Goal: Task Accomplishment & Management: Complete application form

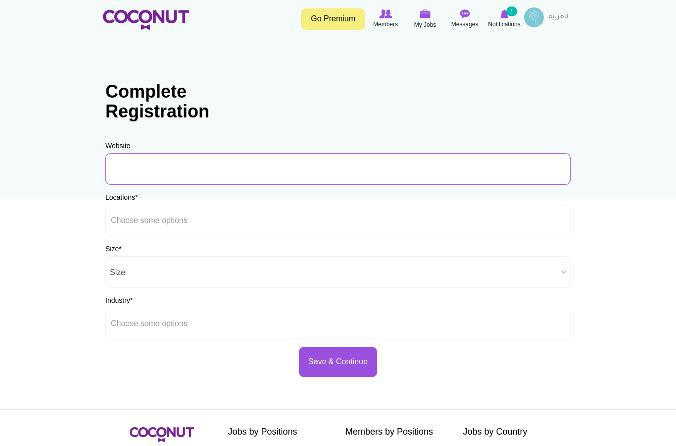
click at [153, 177] on input "URL" at bounding box center [337, 169] width 465 height 32
click at [155, 167] on input "URL" at bounding box center [337, 169] width 465 height 32
paste input "https://urartugallery.com/"
type input "https://urartugallery.com/"
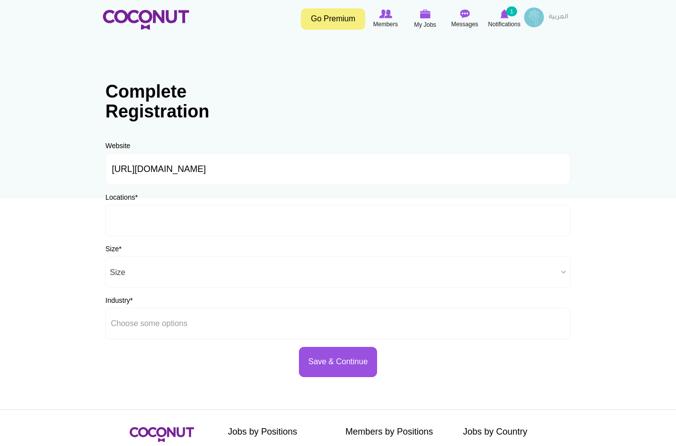
click at [143, 228] on li at bounding box center [156, 220] width 90 height 21
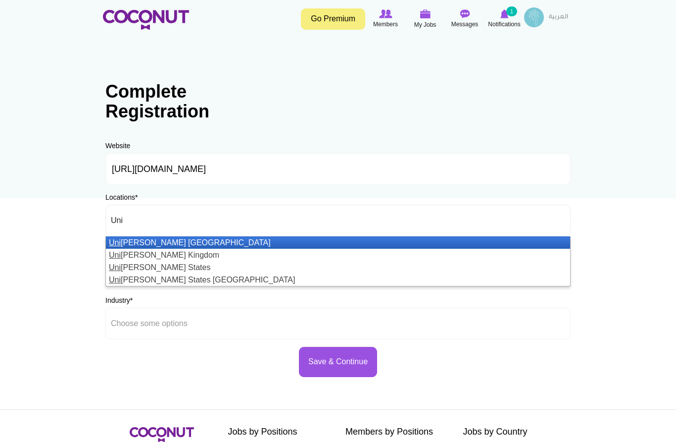
type input "Uni"
click at [142, 238] on li "Uni ted Arab Emirates" at bounding box center [338, 242] width 464 height 12
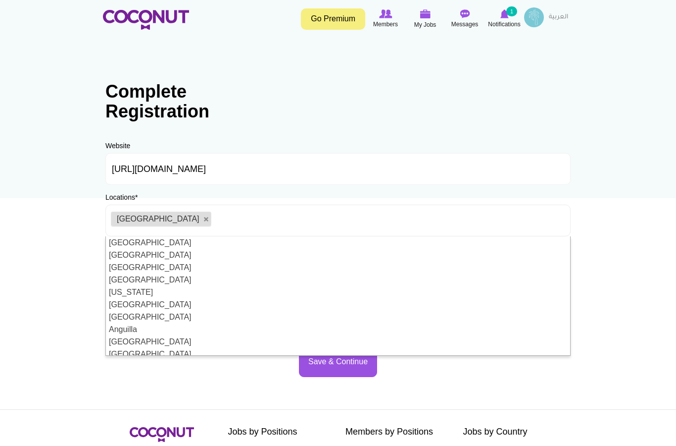
click at [239, 217] on ul "[GEOGRAPHIC_DATA]" at bounding box center [337, 221] width 465 height 32
click at [58, 229] on body "Toggle navigation Go Premium Members My Jobs Post a Job Messages Notifications …" at bounding box center [338, 284] width 676 height 569
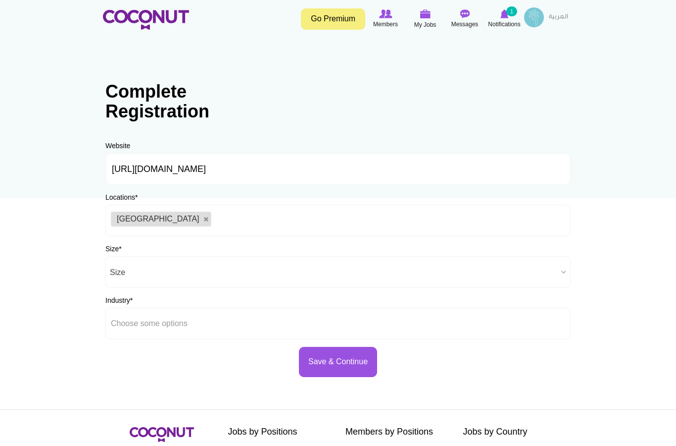
click at [164, 275] on span "Size" at bounding box center [334, 273] width 448 height 32
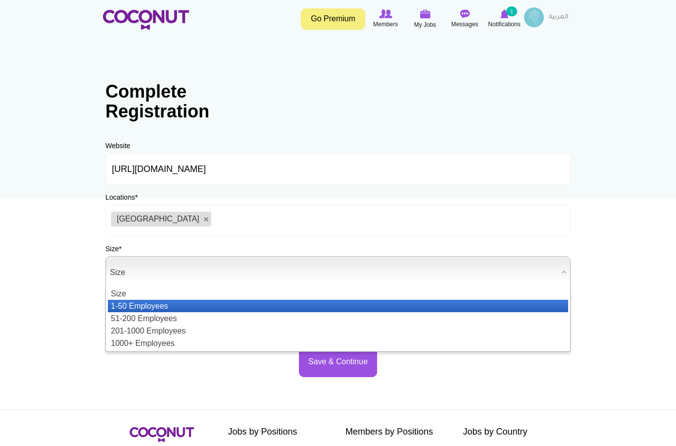
click at [158, 306] on li "1-50 Employees" at bounding box center [338, 306] width 461 height 12
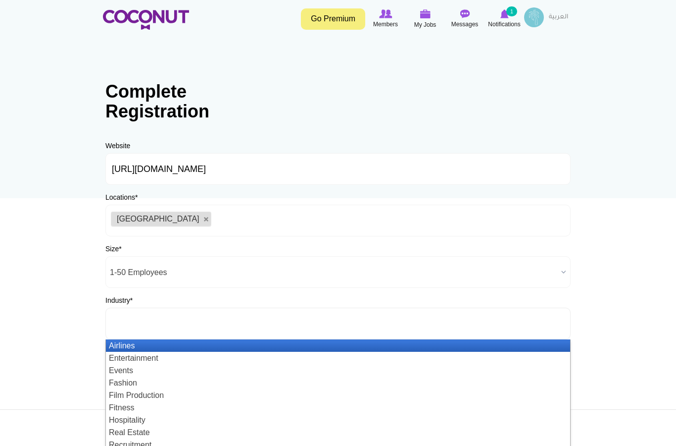
click at [205, 334] on ul at bounding box center [337, 324] width 465 height 32
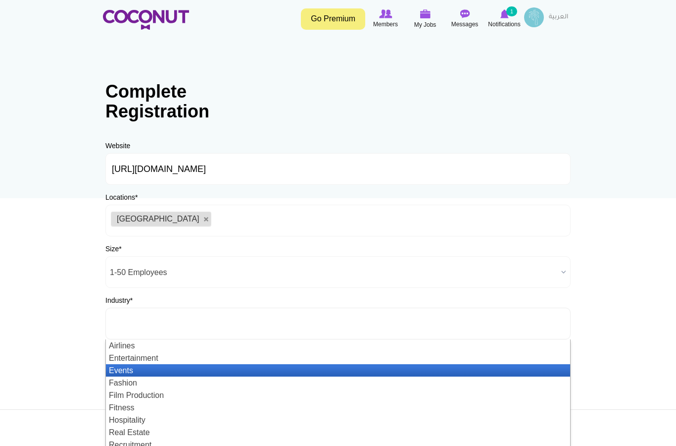
click at [144, 368] on li "Events" at bounding box center [338, 370] width 464 height 12
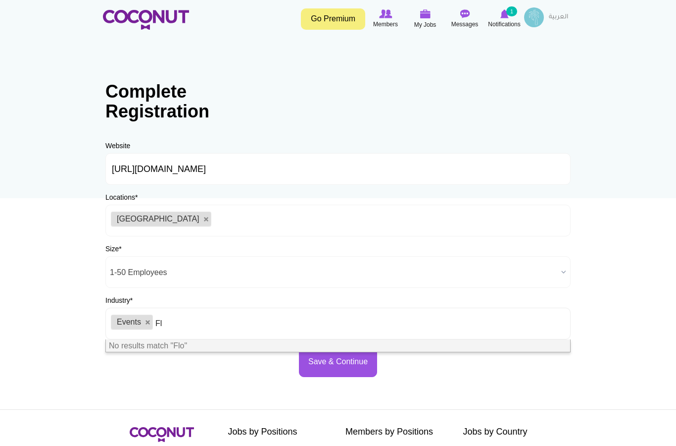
type input "F"
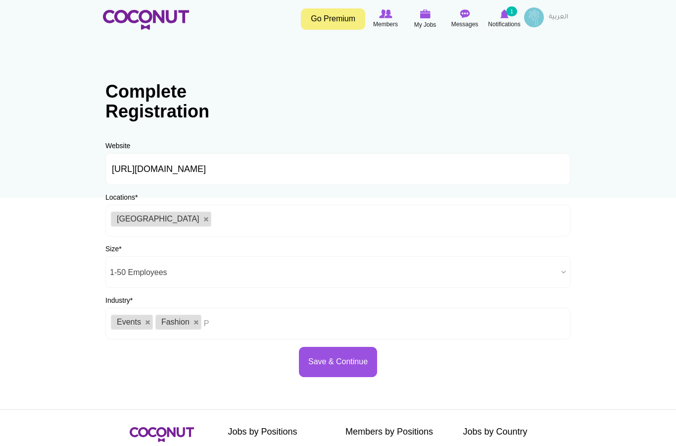
type input "Pr"
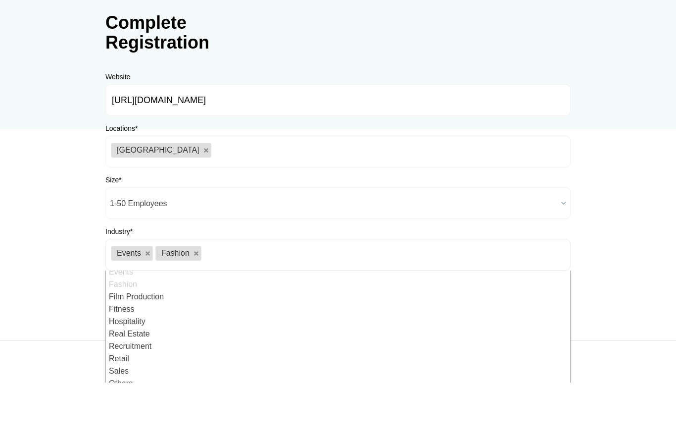
scroll to position [6, 0]
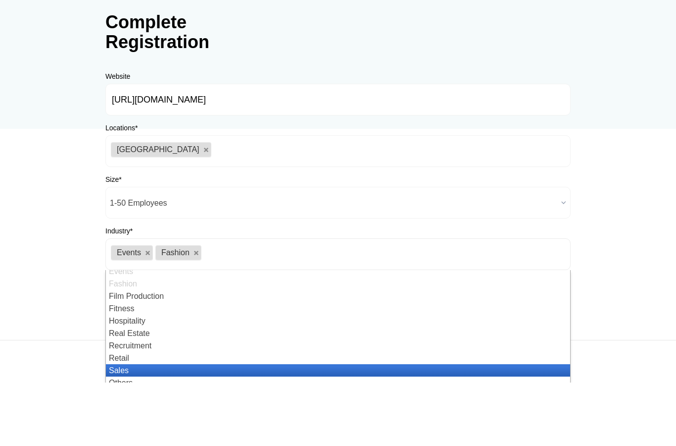
click at [137, 427] on li "Sales" at bounding box center [338, 433] width 464 height 12
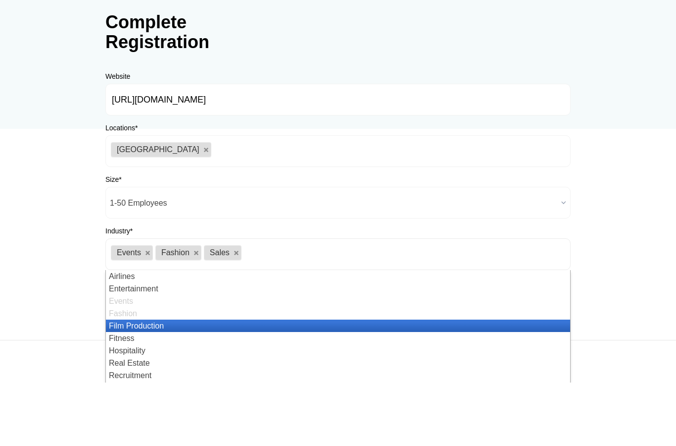
scroll to position [30, 0]
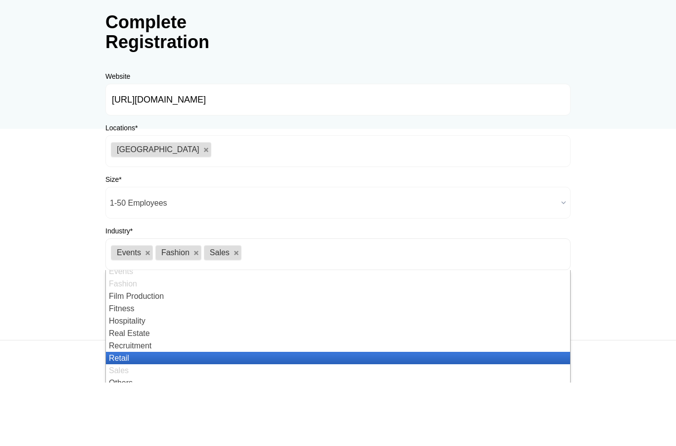
click at [159, 415] on li "Retail" at bounding box center [338, 421] width 464 height 12
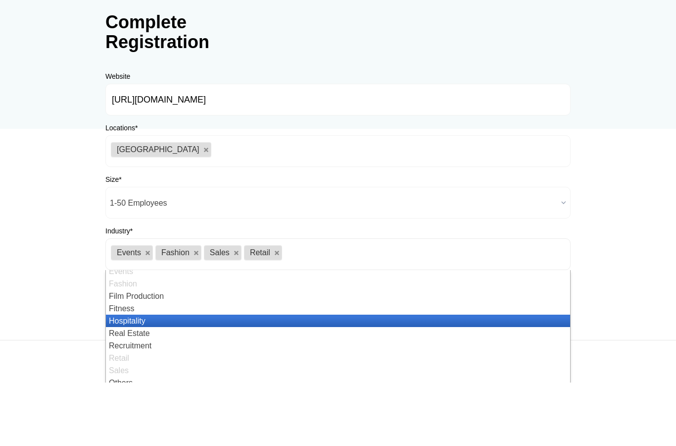
scroll to position [0, 0]
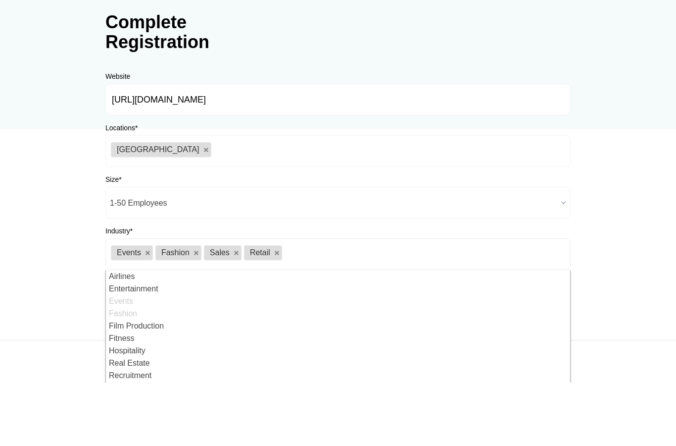
click at [28, 295] on body "Toggle navigation Go Premium Members My Jobs Post a Job Messages Notifications …" at bounding box center [338, 278] width 676 height 569
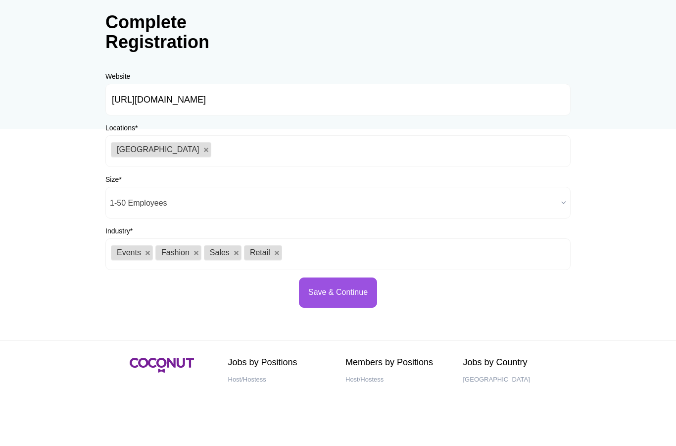
scroll to position [69, 0]
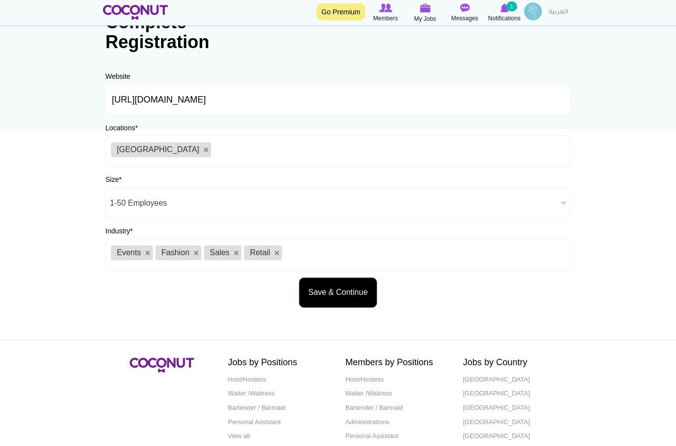
click at [365, 305] on button "Save & Continue" at bounding box center [338, 292] width 78 height 30
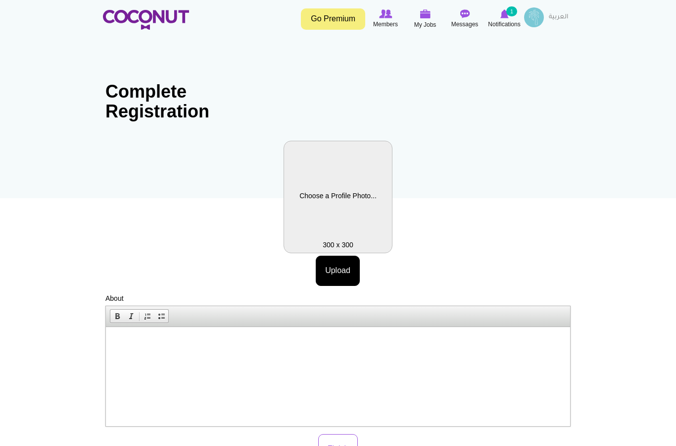
click at [363, 209] on label "Profile Picture" at bounding box center [338, 197] width 109 height 112
click at [347, 189] on label "Profile Picture" at bounding box center [338, 197] width 109 height 112
click at [326, 186] on label "Profile Picture" at bounding box center [338, 197] width 109 height 112
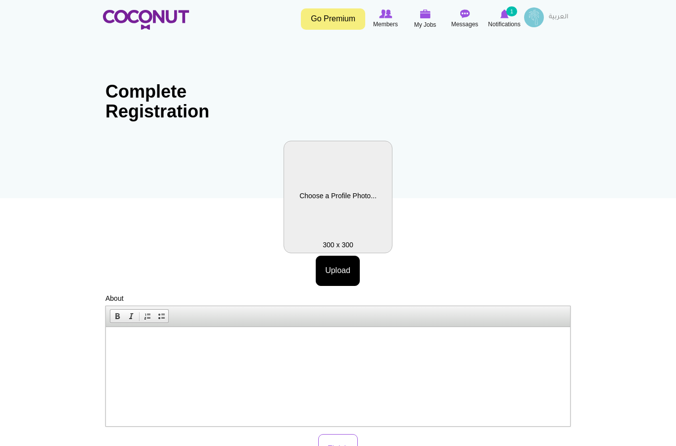
click at [326, 186] on label "Profile Picture" at bounding box center [338, 197] width 109 height 112
click at [334, 204] on label "Profile Picture" at bounding box center [338, 197] width 109 height 112
click at [334, 234] on label "Profile Picture" at bounding box center [338, 197] width 109 height 112
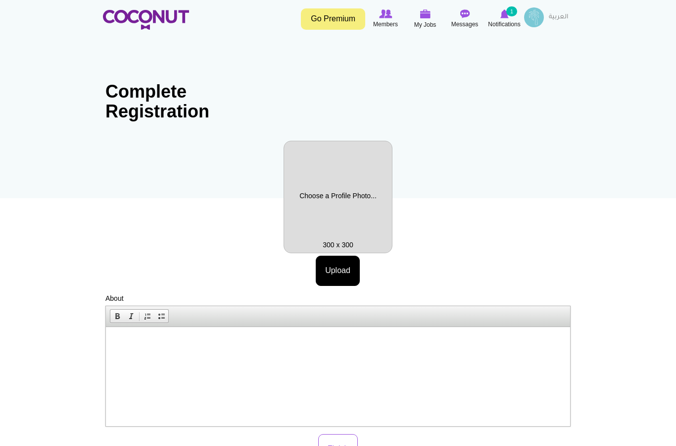
click at [341, 290] on div "Profile Picture Upload More information Files must be less than 20 MB . Allowed…" at bounding box center [337, 302] width 465 height 323
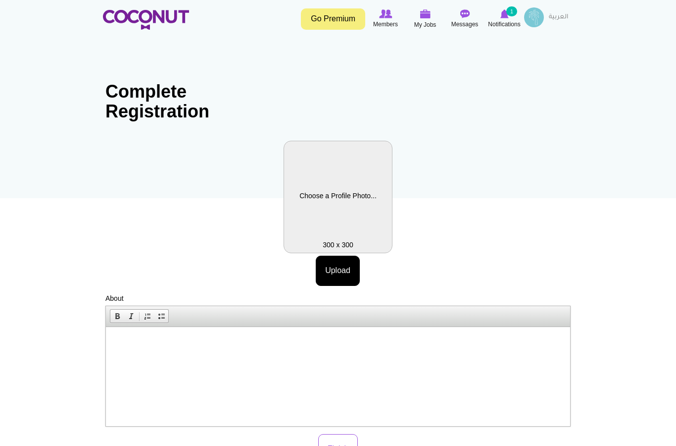
click at [336, 224] on label "Profile Picture" at bounding box center [338, 197] width 109 height 112
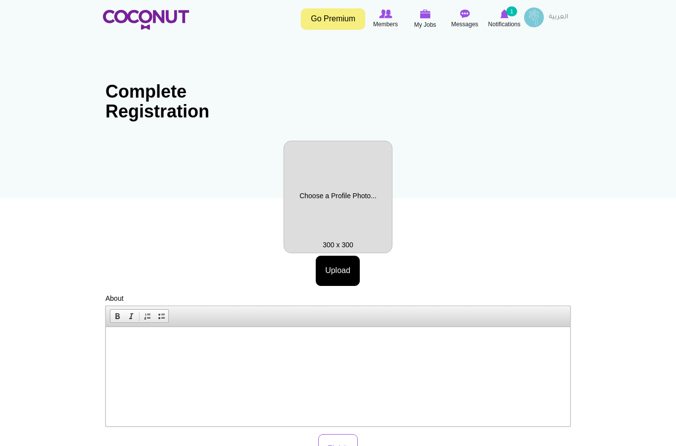
click at [207, 348] on html at bounding box center [338, 342] width 464 height 30
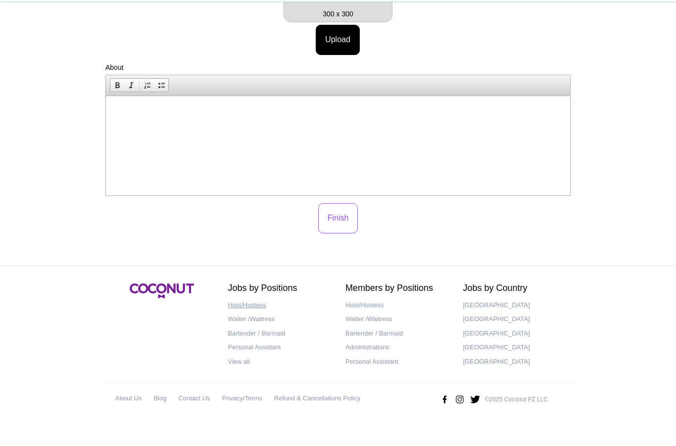
scroll to position [167, 0]
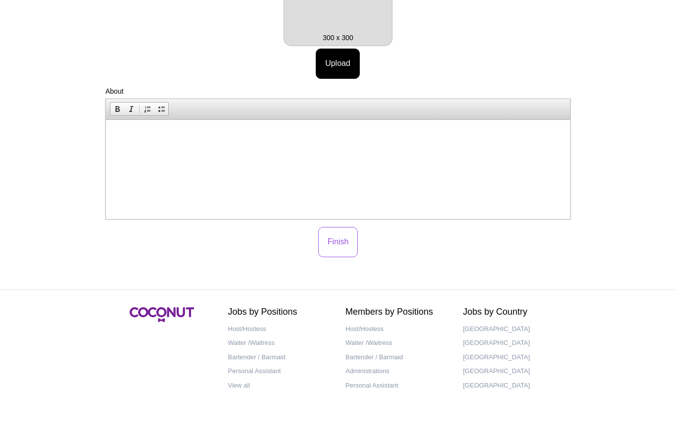
click at [218, 130] on p at bounding box center [338, 135] width 445 height 10
paste body
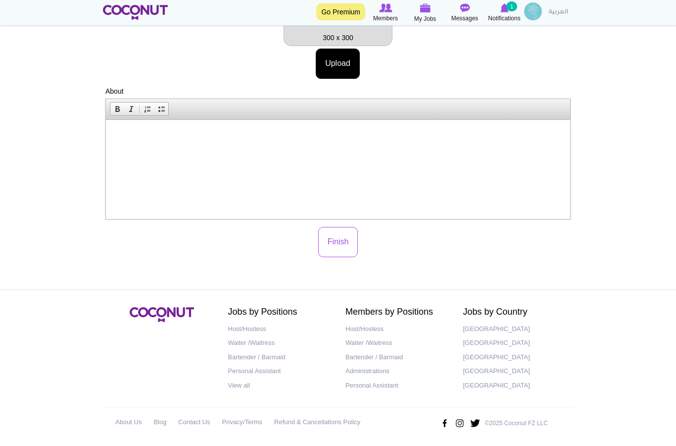
scroll to position [32, 0]
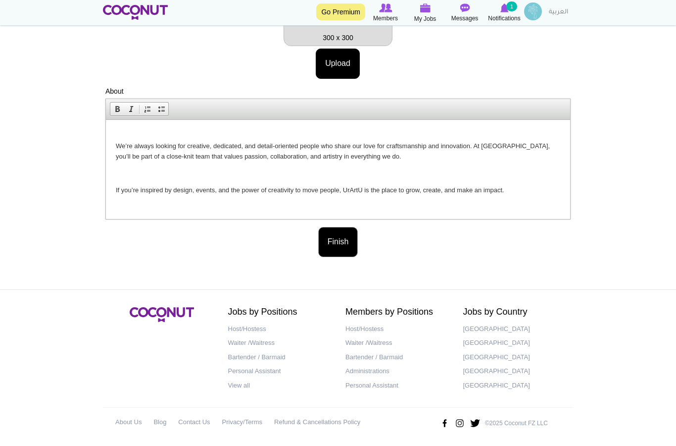
click at [347, 240] on button "Finish" at bounding box center [338, 242] width 40 height 30
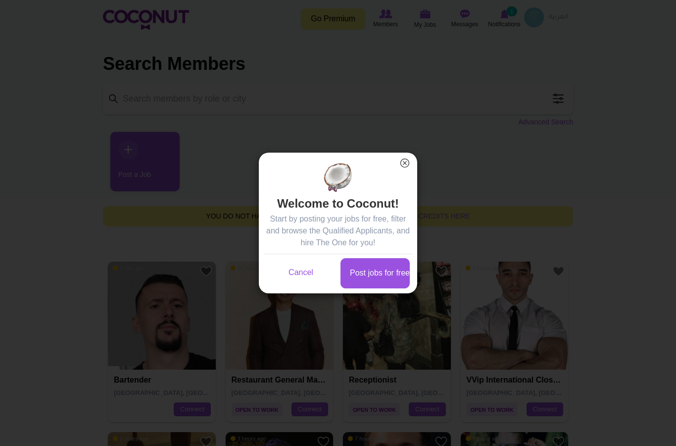
click at [405, 163] on button "×" at bounding box center [405, 162] width 13 height 13
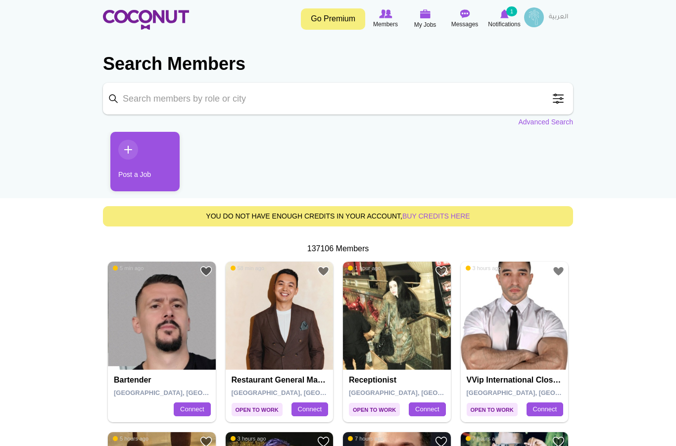
click at [526, 15] on img at bounding box center [534, 17] width 20 height 20
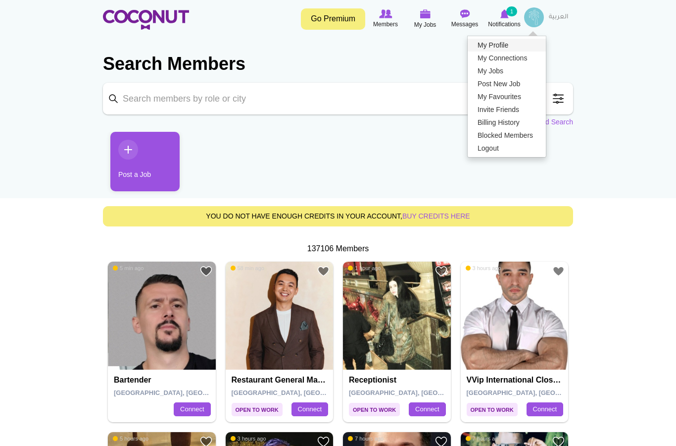
click at [498, 49] on link "My Profile" at bounding box center [507, 45] width 78 height 13
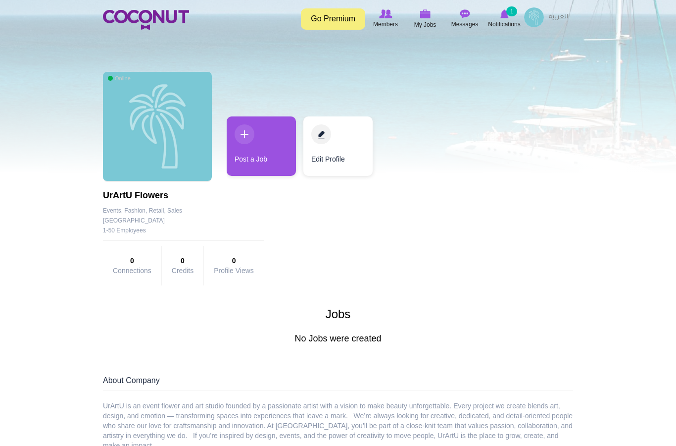
click at [129, 143] on img at bounding box center [157, 126] width 109 height 109
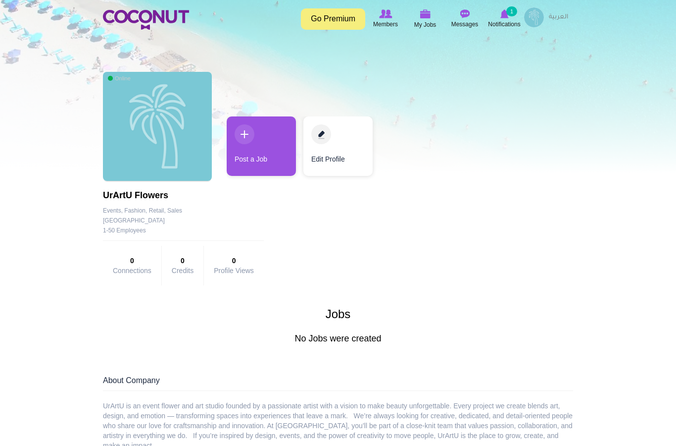
click at [174, 128] on img at bounding box center [157, 126] width 109 height 109
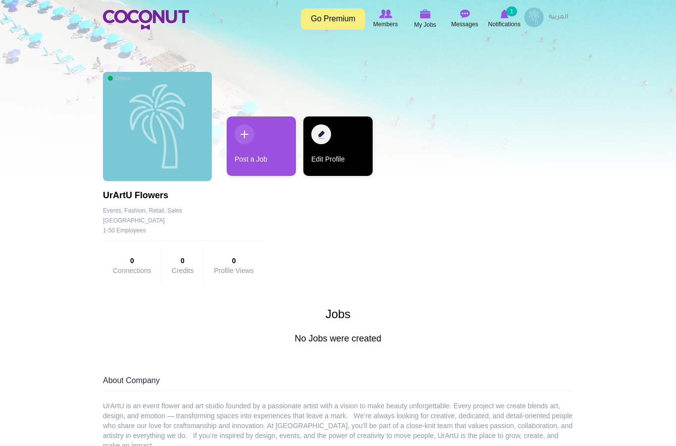
click at [329, 146] on link "Edit Profile" at bounding box center [338, 145] width 69 height 59
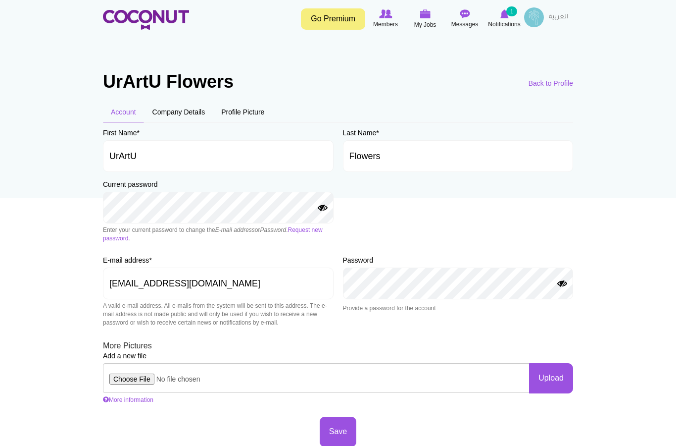
click at [240, 101] on section "UrArtU Flowers Primary tabs View All your data Deactivate Account Delete User E…" at bounding box center [338, 244] width 485 height 405
click at [243, 110] on link "Profile Picture" at bounding box center [242, 112] width 59 height 21
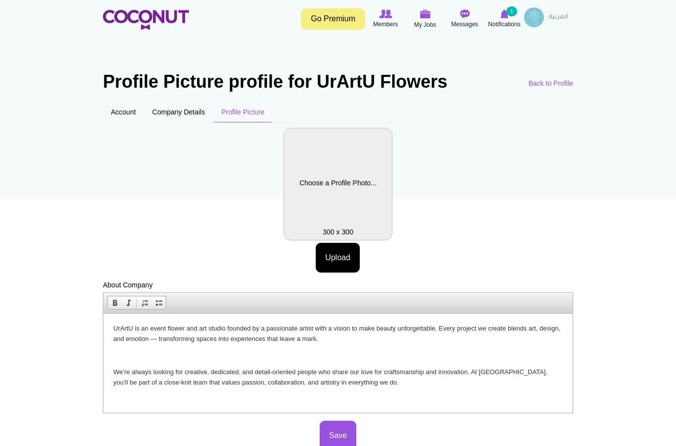
click at [347, 200] on label "Company Logo" at bounding box center [338, 184] width 109 height 112
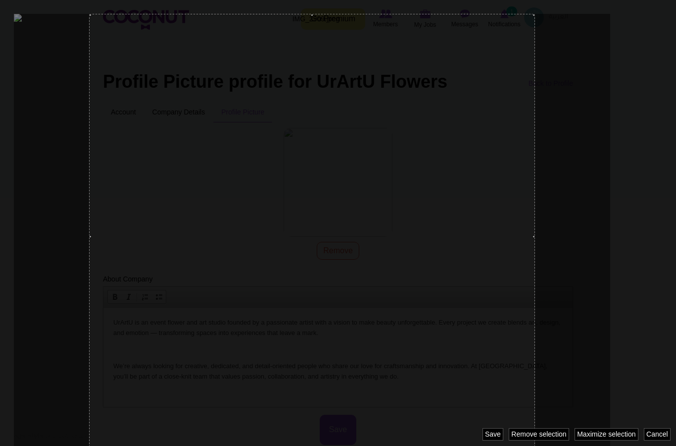
click at [450, 150] on div at bounding box center [312, 237] width 446 height 446
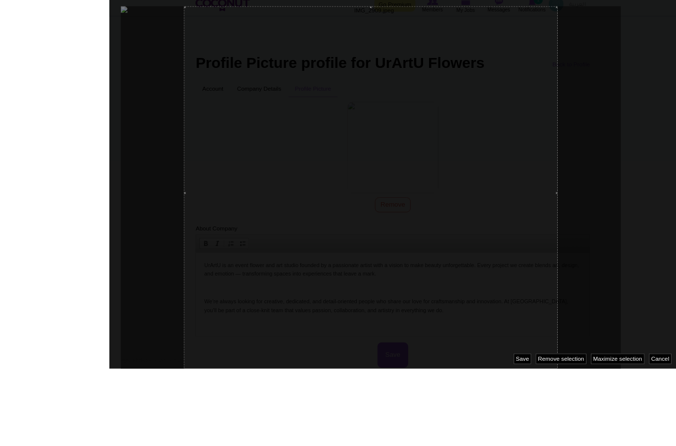
scroll to position [6, 0]
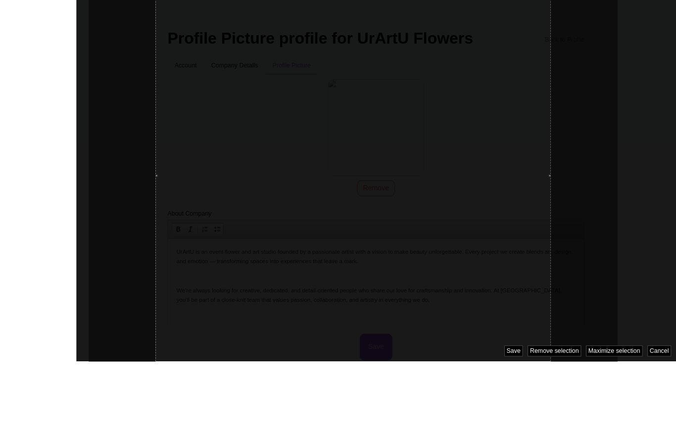
scroll to position [121, 0]
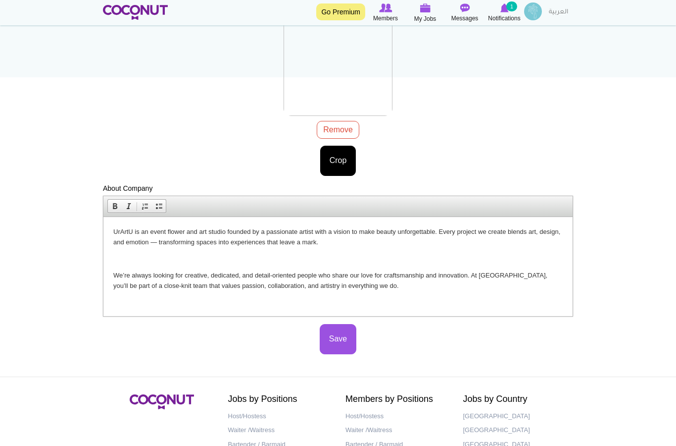
click at [342, 156] on body "Toggle navigation Go Premium Members My Jobs Post a Job Messages Notifications …" at bounding box center [338, 207] width 676 height 657
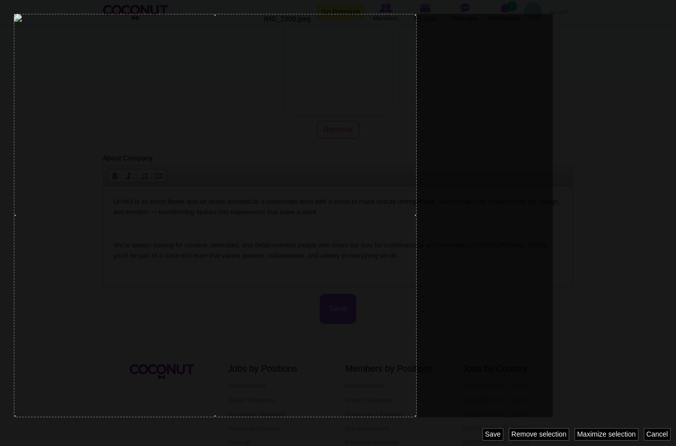
drag, startPoint x: 358, startPoint y: 161, endPoint x: 273, endPoint y: 151, distance: 85.3
click at [271, 150] on div at bounding box center [215, 215] width 403 height 403
click at [547, 431] on div "Cancel Maximize selection Remove selection Revert selection Save" at bounding box center [580, 434] width 194 height 12
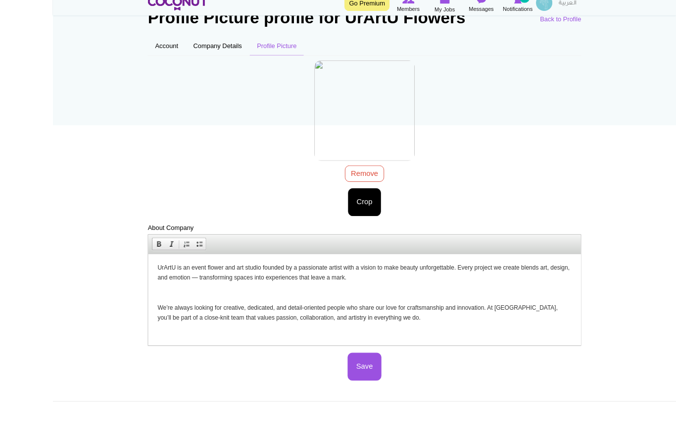
scroll to position [62, 0]
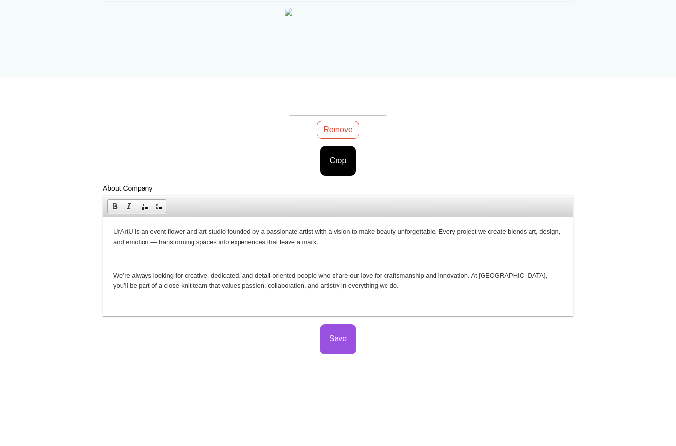
click at [339, 125] on div "IMG_2909.jpeg 280.25 KB Remove Crop Image style: Cancel Maximize selection Remo…" at bounding box center [338, 149] width 470 height 169
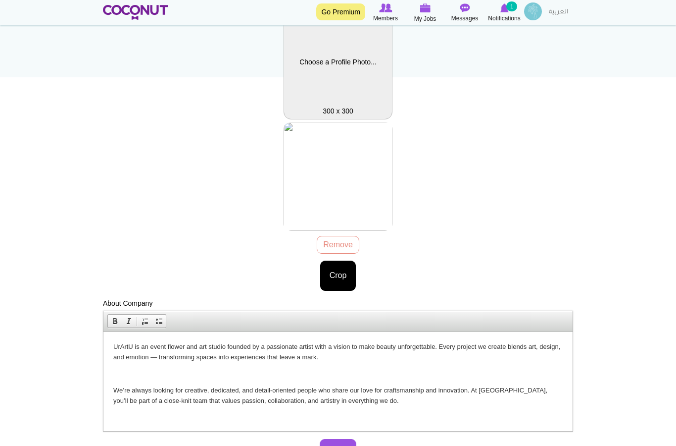
click at [340, 60] on label "Company Logo" at bounding box center [338, 63] width 109 height 112
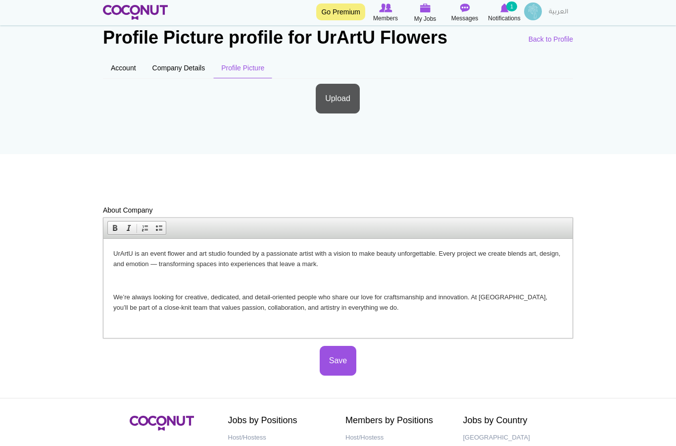
scroll to position [0, 0]
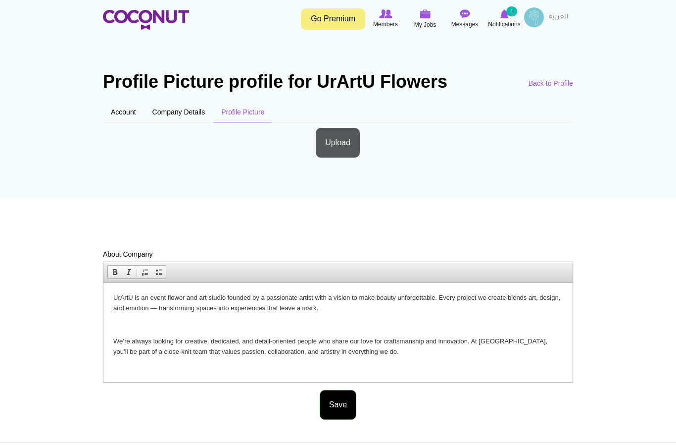
click at [342, 412] on button "Save" at bounding box center [338, 405] width 37 height 30
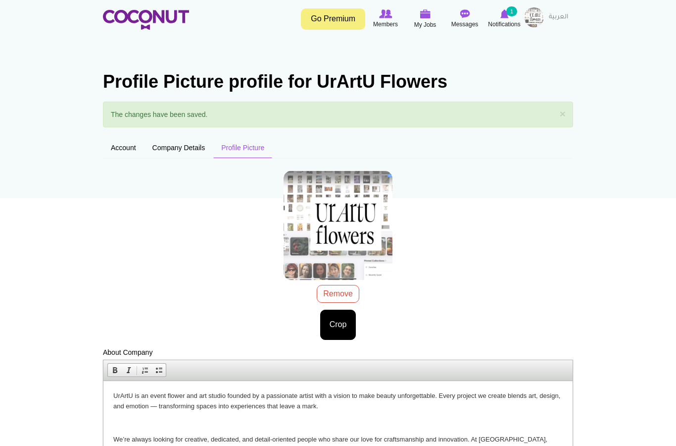
click at [334, 285] on div "IMG_2911.png 8.36 MB Remove Crop Image style: Cancel Maximize selection Remove …" at bounding box center [338, 251] width 470 height 177
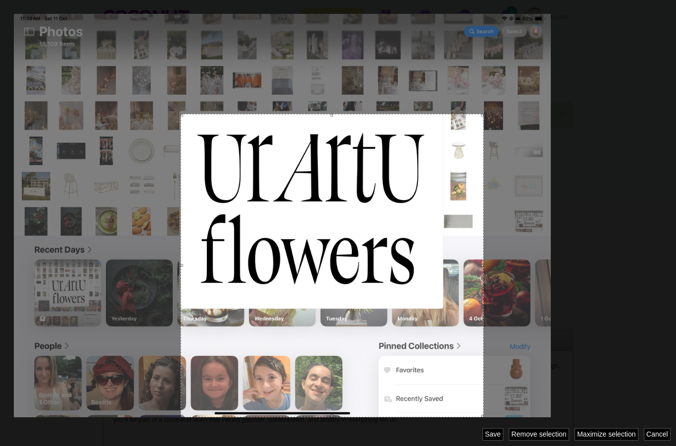
drag, startPoint x: 83, startPoint y: 17, endPoint x: 187, endPoint y: 114, distance: 142.3
click at [187, 114] on div at bounding box center [332, 265] width 303 height 303
drag, startPoint x: 483, startPoint y: 417, endPoint x: 423, endPoint y: 292, distance: 138.7
click at [423, 292] on div at bounding box center [338, 223] width 676 height 446
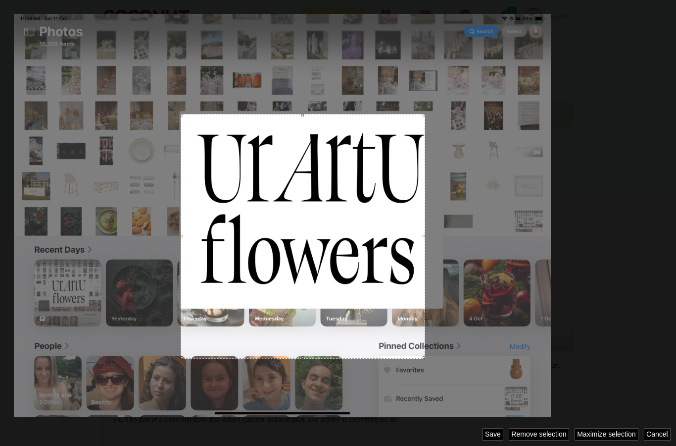
drag, startPoint x: 481, startPoint y: 416, endPoint x: 425, endPoint y: 235, distance: 189.2
click at [425, 235] on div at bounding box center [338, 223] width 676 height 446
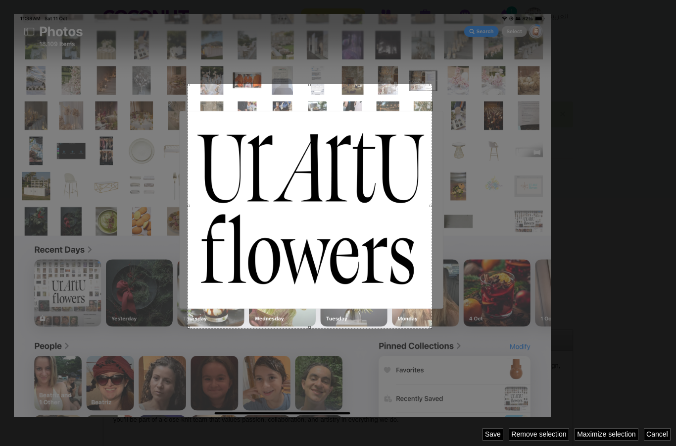
drag, startPoint x: 372, startPoint y: 159, endPoint x: 362, endPoint y: 194, distance: 36.5
click at [362, 194] on div at bounding box center [310, 206] width 245 height 245
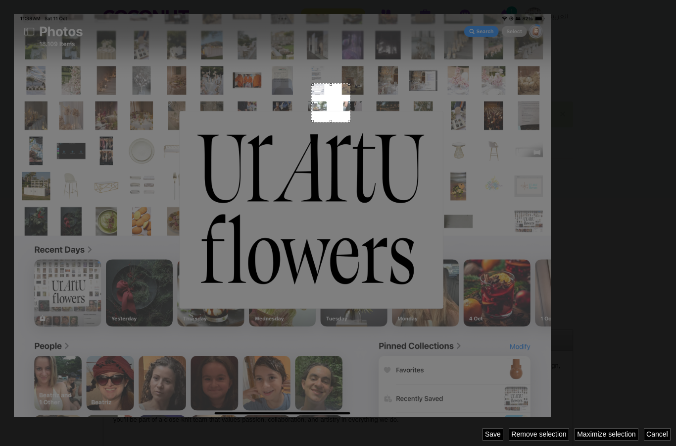
drag, startPoint x: 311, startPoint y: 83, endPoint x: 311, endPoint y: 104, distance: 21.3
click at [311, 104] on div at bounding box center [338, 223] width 676 height 446
click at [269, 162] on div at bounding box center [338, 223] width 676 height 446
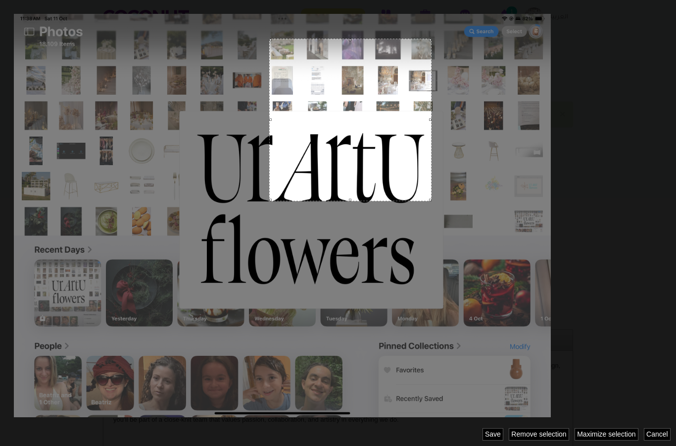
drag, startPoint x: 287, startPoint y: 163, endPoint x: 336, endPoint y: 37, distance: 135.3
click at [336, 39] on div at bounding box center [350, 120] width 162 height 162
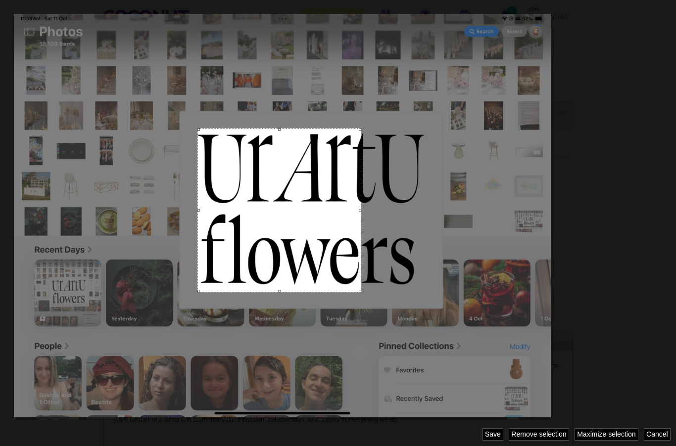
drag, startPoint x: 357, startPoint y: 83, endPoint x: 285, endPoint y: 174, distance: 116.0
click at [285, 174] on div at bounding box center [280, 210] width 164 height 164
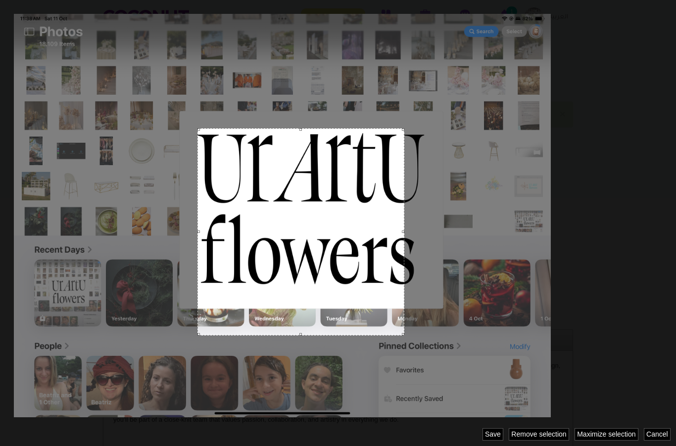
drag, startPoint x: 359, startPoint y: 212, endPoint x: 404, endPoint y: 210, distance: 45.1
click at [404, 210] on div at bounding box center [338, 223] width 676 height 446
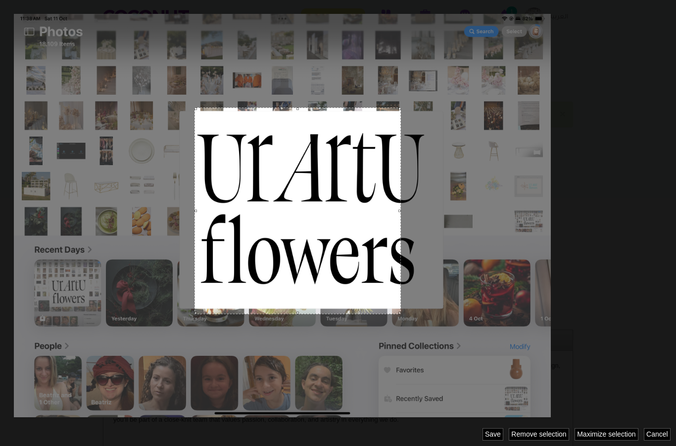
drag, startPoint x: 365, startPoint y: 218, endPoint x: 335, endPoint y: 200, distance: 35.8
click at [335, 200] on div at bounding box center [298, 210] width 206 height 206
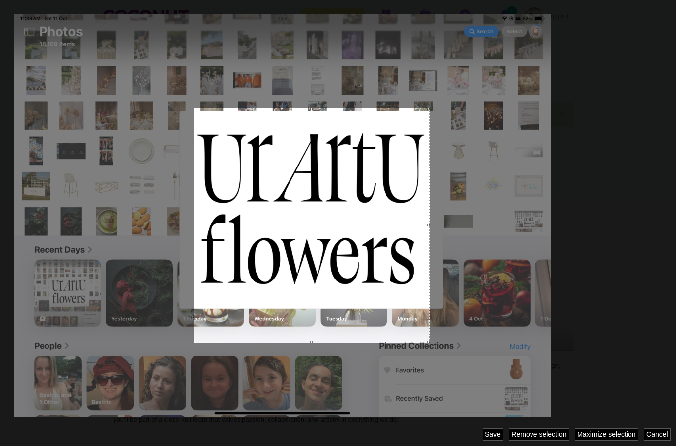
drag, startPoint x: 399, startPoint y: 206, endPoint x: 430, endPoint y: 206, distance: 31.2
click at [430, 206] on div at bounding box center [338, 223] width 676 height 446
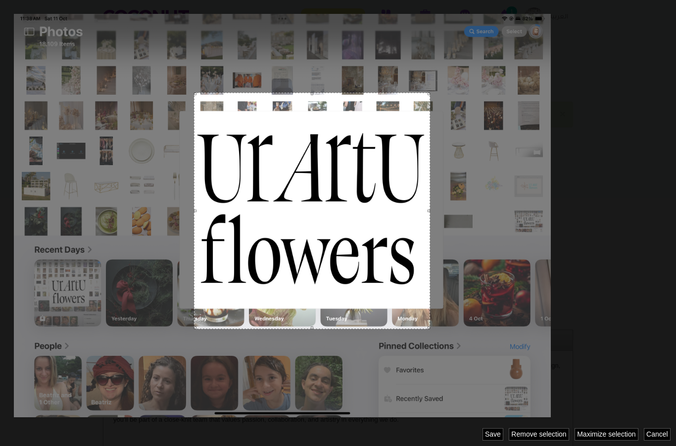
drag, startPoint x: 366, startPoint y: 234, endPoint x: 366, endPoint y: 219, distance: 14.9
click at [366, 219] on div at bounding box center [312, 211] width 236 height 236
click at [603, 439] on link "Maximize selection" at bounding box center [607, 434] width 64 height 12
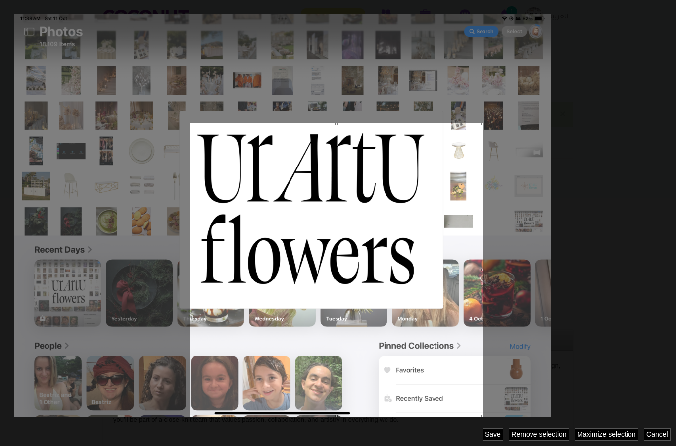
drag, startPoint x: 82, startPoint y: 15, endPoint x: 275, endPoint y: 123, distance: 221.0
click at [275, 123] on div at bounding box center [337, 270] width 294 height 294
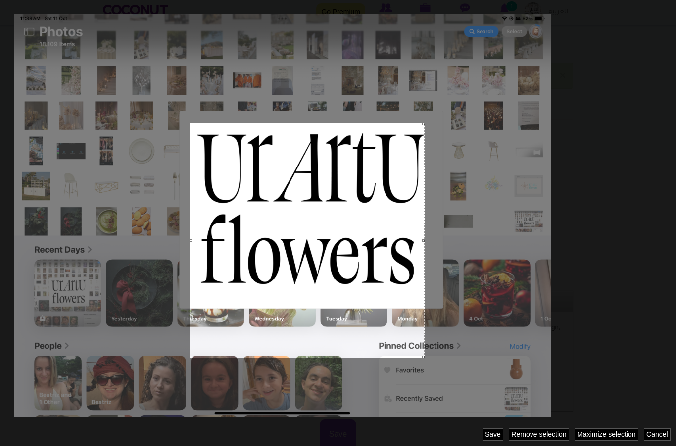
drag, startPoint x: 479, startPoint y: 414, endPoint x: 425, endPoint y: 257, distance: 166.2
click at [425, 257] on div at bounding box center [338, 223] width 676 height 446
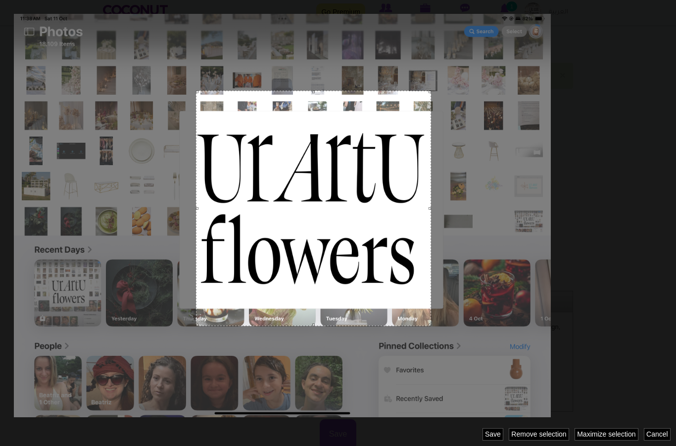
drag, startPoint x: 340, startPoint y: 248, endPoint x: 346, endPoint y: 216, distance: 32.8
click at [346, 216] on div at bounding box center [313, 208] width 235 height 235
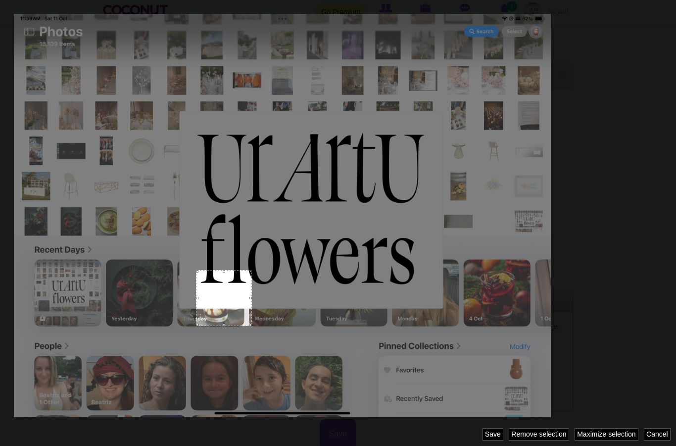
drag, startPoint x: 431, startPoint y: 92, endPoint x: 260, endPoint y: 129, distance: 174.2
click at [252, 270] on div at bounding box center [224, 298] width 56 height 56
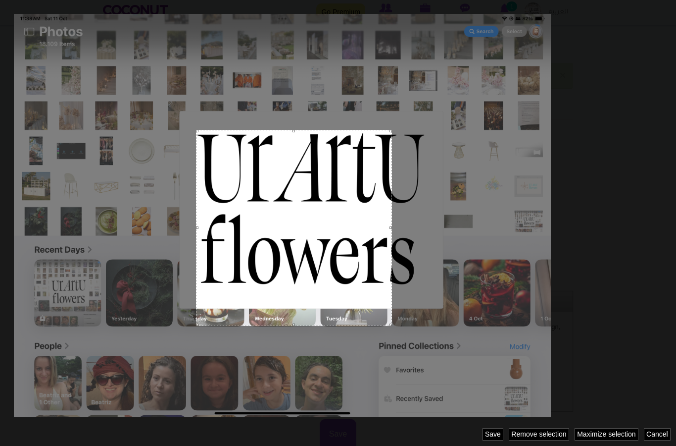
scroll to position [78, 0]
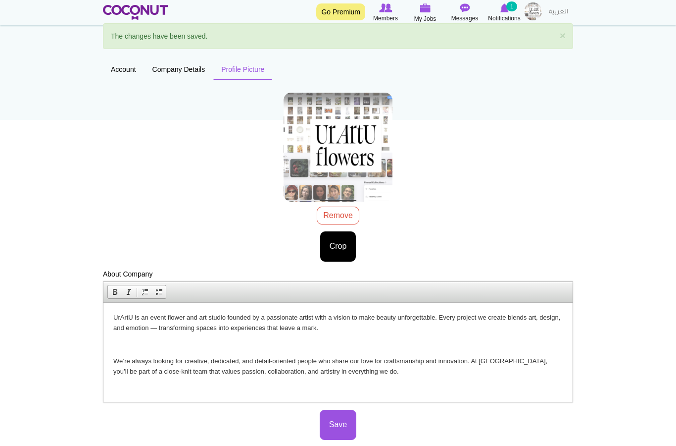
click at [339, 212] on div "IMG_2911.png 8.36 MB Remove Crop Image style: Cancel Maximize selection Remove …" at bounding box center [338, 173] width 470 height 177
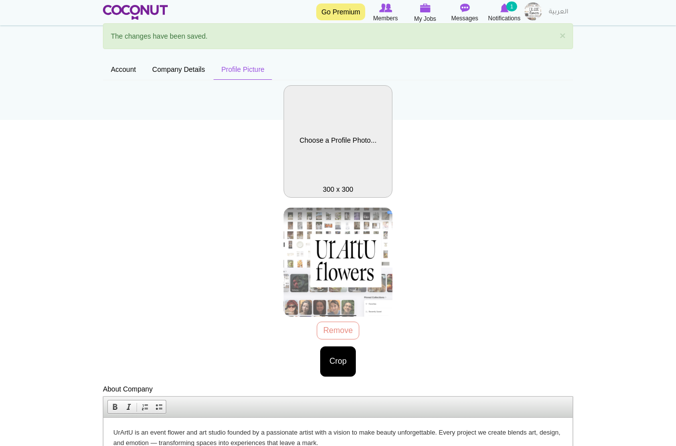
click at [324, 169] on label "Company Logo" at bounding box center [338, 141] width 109 height 112
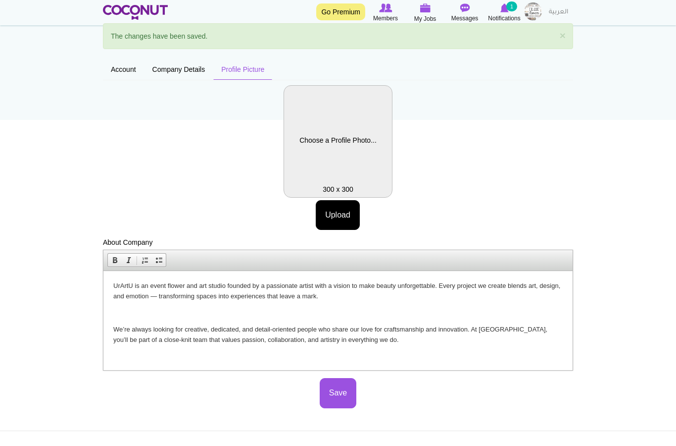
click at [343, 125] on label "Company Logo" at bounding box center [338, 141] width 109 height 112
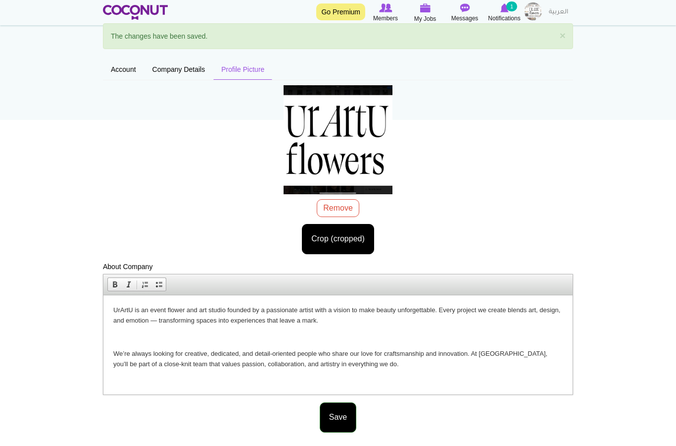
click at [340, 424] on button "Save" at bounding box center [338, 417] width 37 height 30
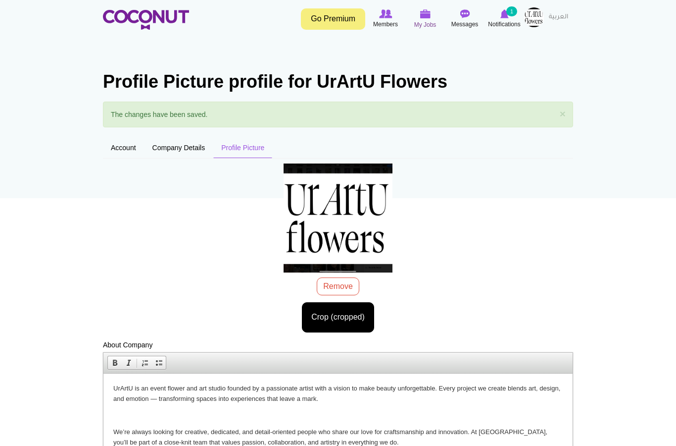
click at [430, 18] on img at bounding box center [425, 13] width 11 height 9
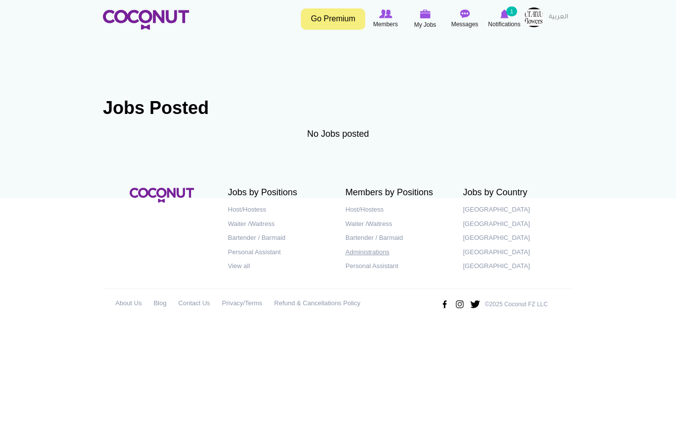
click at [360, 250] on link "Administrations" at bounding box center [397, 252] width 103 height 14
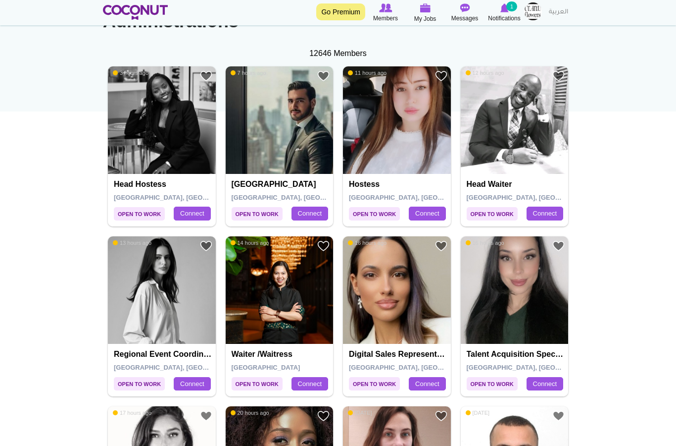
scroll to position [102, 0]
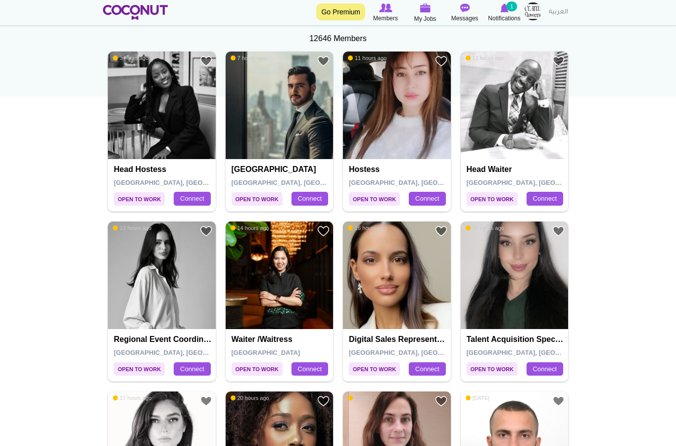
click at [349, 155] on img at bounding box center [397, 105] width 108 height 108
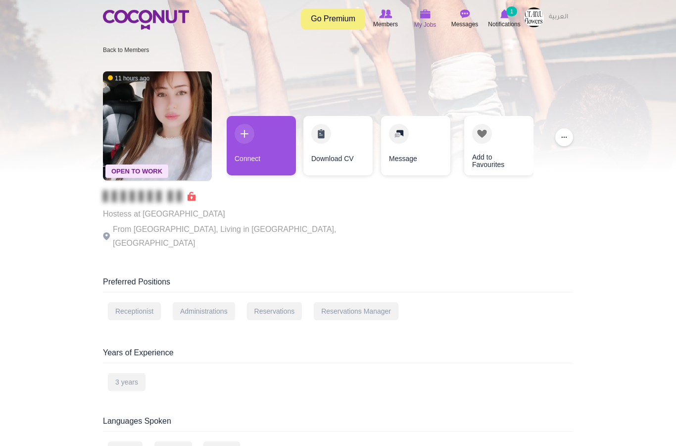
click at [430, 11] on img at bounding box center [425, 13] width 11 height 9
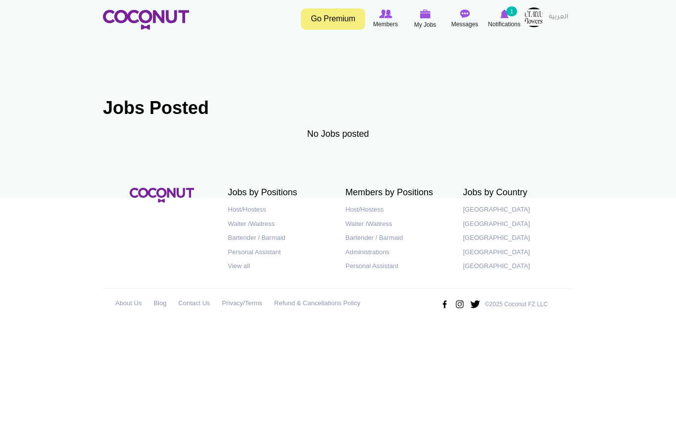
click at [535, 17] on img at bounding box center [534, 17] width 20 height 20
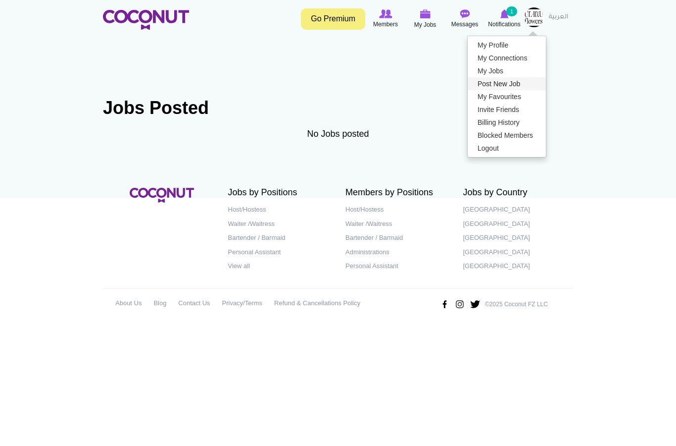
click at [496, 83] on link "Post New Job" at bounding box center [507, 83] width 78 height 13
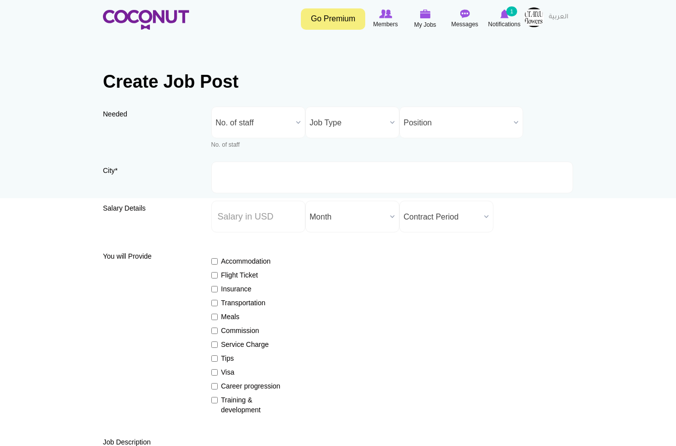
click at [262, 121] on span "No. of staff" at bounding box center [254, 123] width 76 height 32
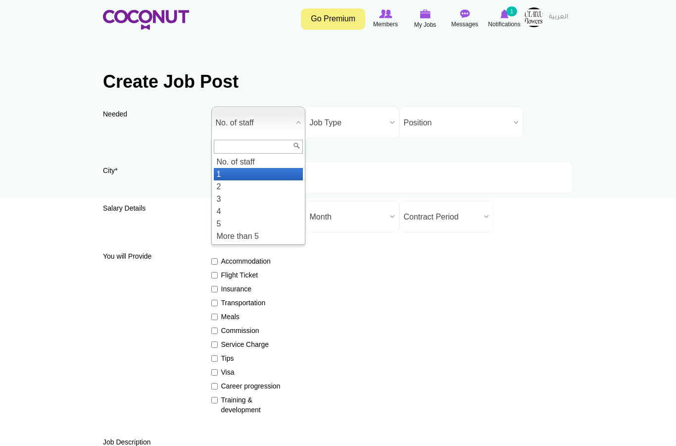
click at [227, 174] on li "1" at bounding box center [258, 174] width 89 height 12
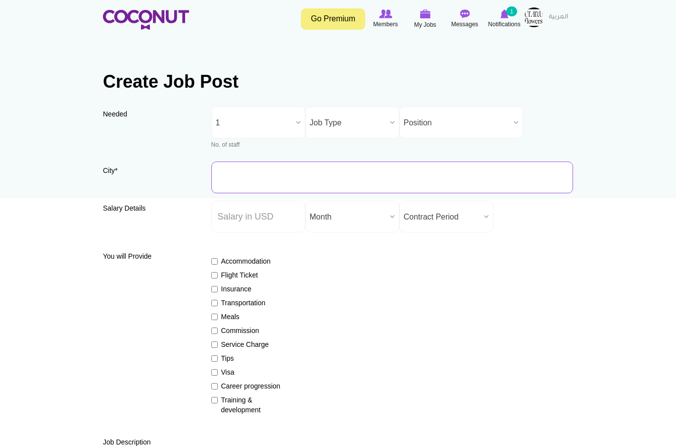
click at [254, 179] on input "City *" at bounding box center [392, 177] width 362 height 32
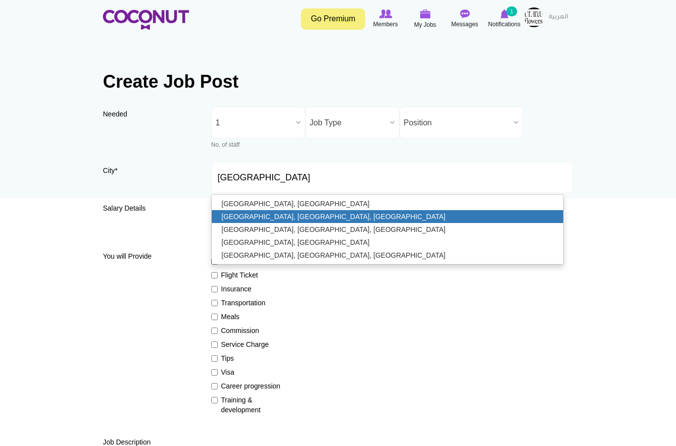
type input "[GEOGRAPHIC_DATA], [GEOGRAPHIC_DATA], [GEOGRAPHIC_DATA]"
click at [231, 220] on link "[GEOGRAPHIC_DATA], [GEOGRAPHIC_DATA], [GEOGRAPHIC_DATA]" at bounding box center [388, 216] width 352 height 13
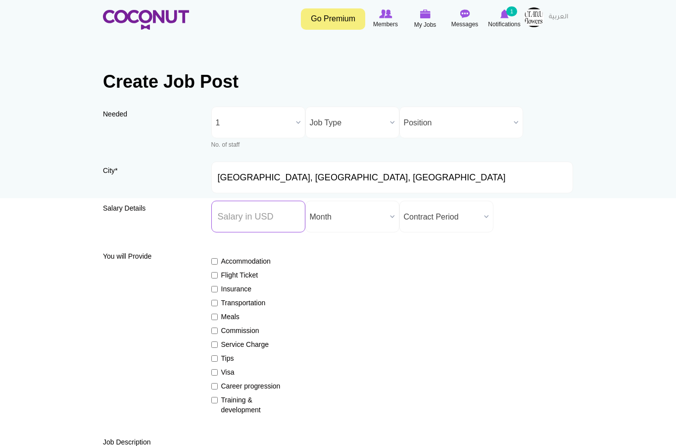
click at [231, 220] on input "Salary ($) *" at bounding box center [258, 217] width 94 height 32
type input "1"
type input "1000"
click at [342, 214] on span "Month" at bounding box center [348, 217] width 76 height 32
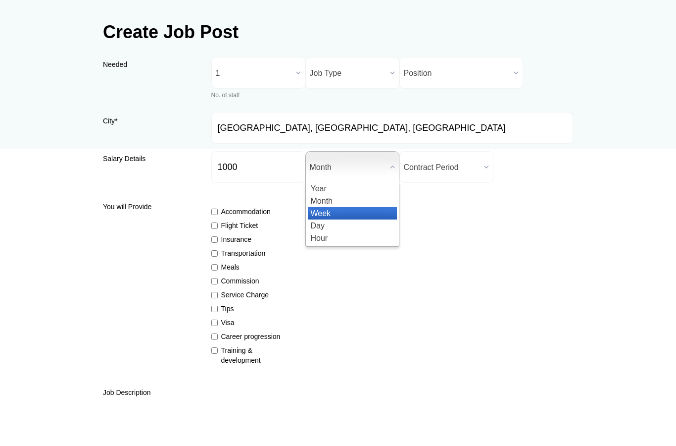
scroll to position [50, 0]
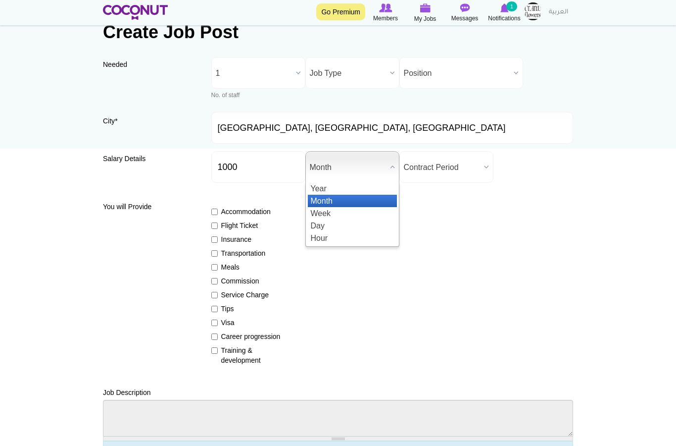
click at [337, 203] on li "Month" at bounding box center [352, 201] width 89 height 12
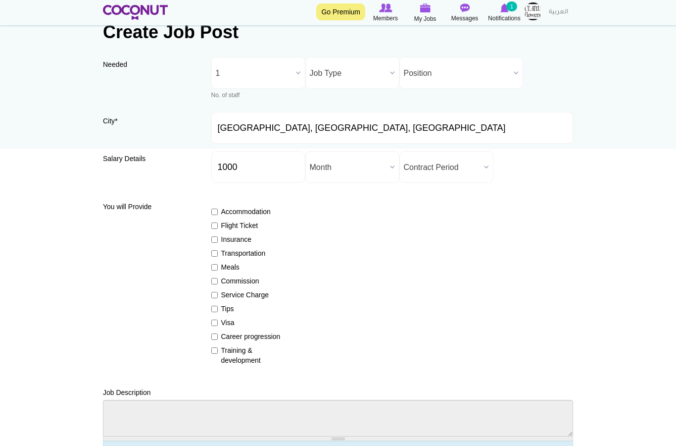
click at [431, 169] on span "Contract Period" at bounding box center [442, 168] width 76 height 32
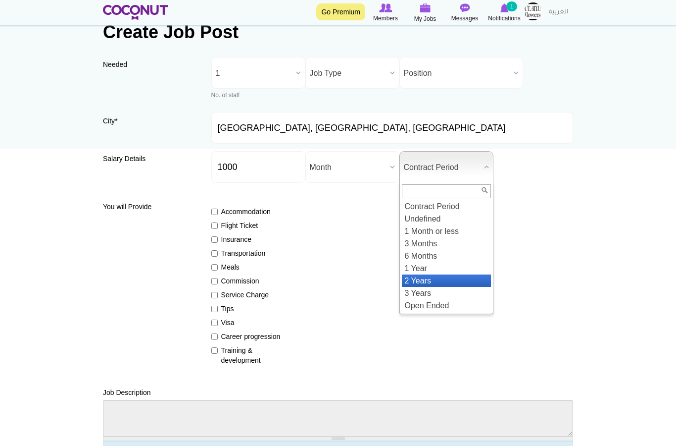
click at [428, 286] on li "2 Years" at bounding box center [446, 280] width 89 height 12
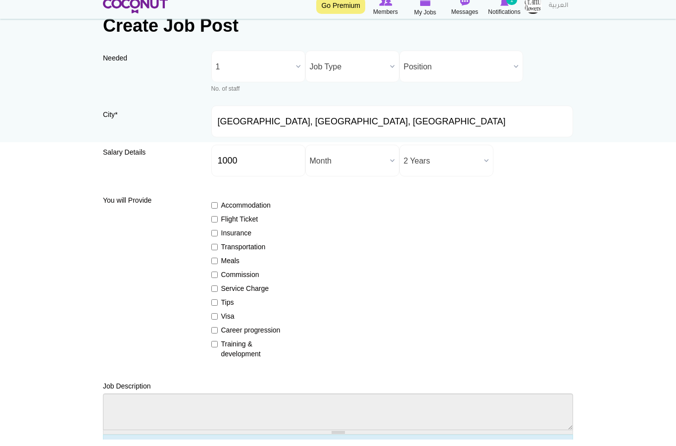
click at [238, 237] on label "Insurance" at bounding box center [247, 239] width 72 height 10
click at [218, 237] on input "Insurance" at bounding box center [214, 239] width 6 height 6
checkbox input "true"
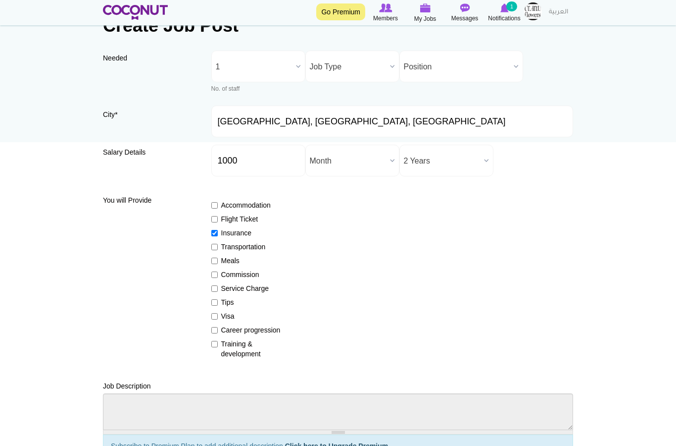
click at [226, 314] on label "Visa" at bounding box center [247, 316] width 72 height 10
click at [218, 314] on input "Visa" at bounding box center [214, 316] width 6 height 6
checkbox input "true"
click at [236, 334] on label "Career progression" at bounding box center [247, 330] width 72 height 10
click at [218, 333] on input "Career progression" at bounding box center [214, 330] width 6 height 6
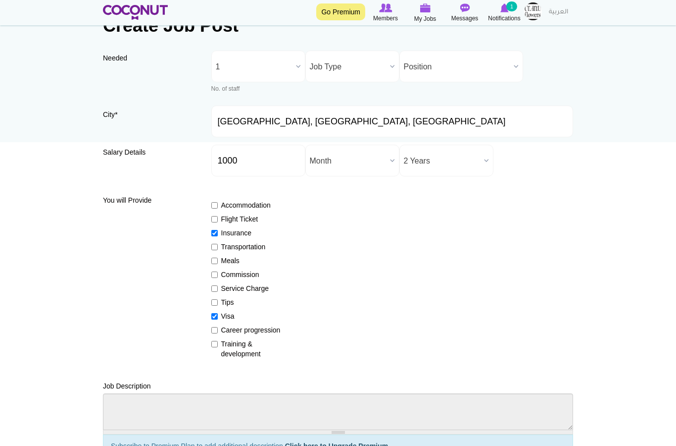
checkbox input "true"
click at [236, 349] on label "Training & development" at bounding box center [247, 349] width 72 height 20
click at [218, 347] on input "Training & development" at bounding box center [214, 344] width 6 height 6
checkbox input "true"
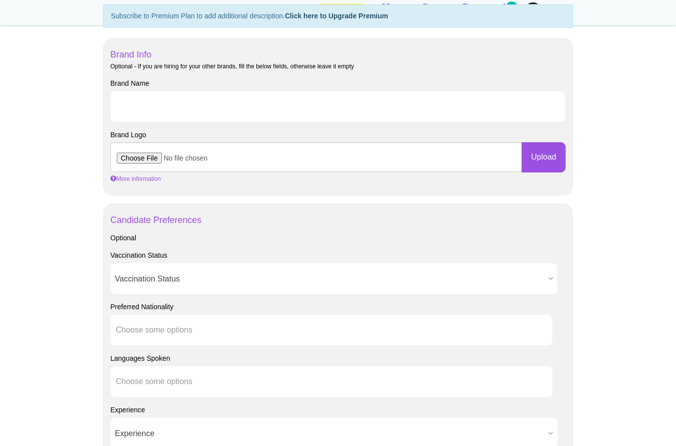
scroll to position [441, 0]
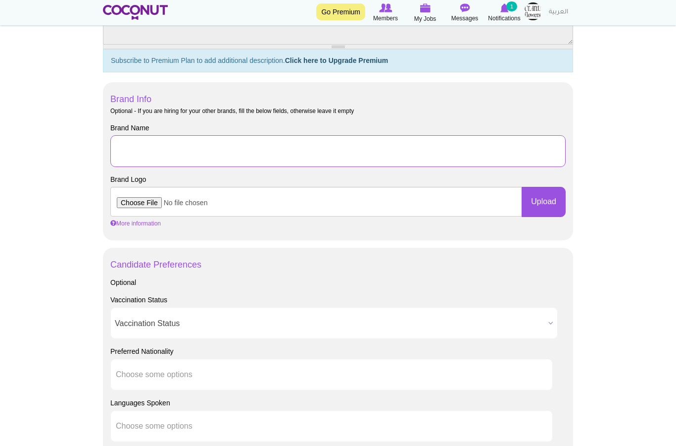
click at [237, 151] on input "Brand Name" at bounding box center [338, 151] width 456 height 32
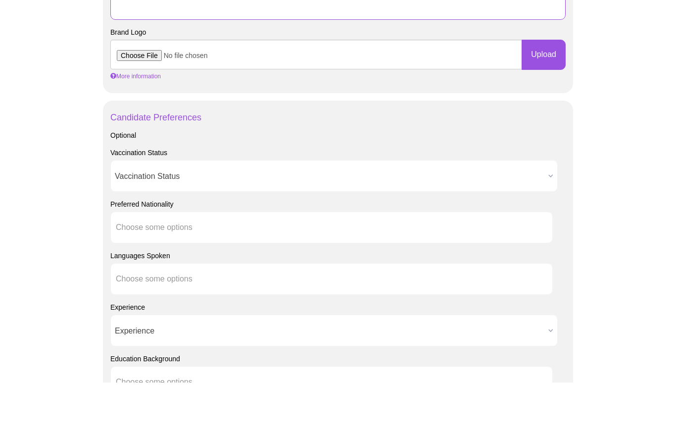
scroll to position [534, 0]
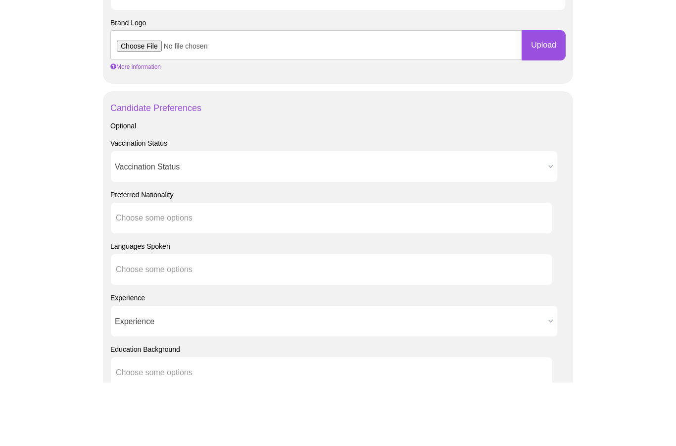
click at [206, 214] on span "Vaccination Status" at bounding box center [330, 230] width 430 height 32
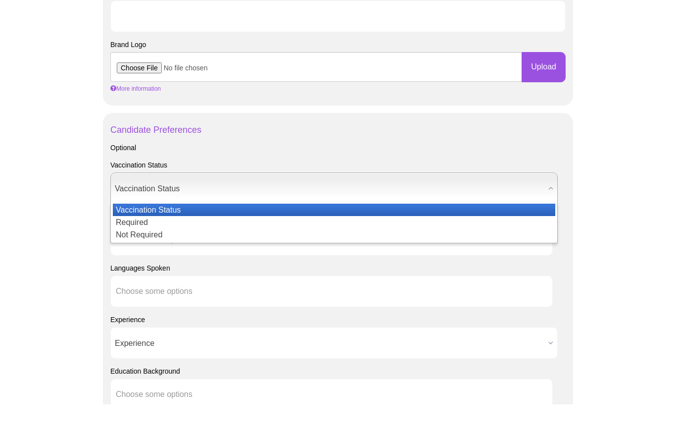
scroll to position [576, 0]
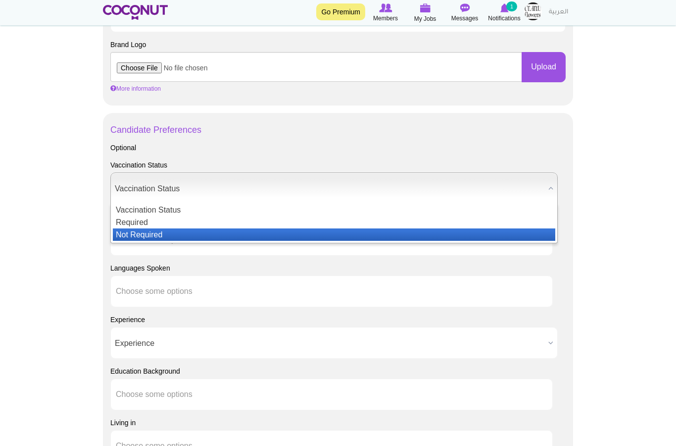
click at [174, 234] on li "Not Required" at bounding box center [334, 234] width 443 height 12
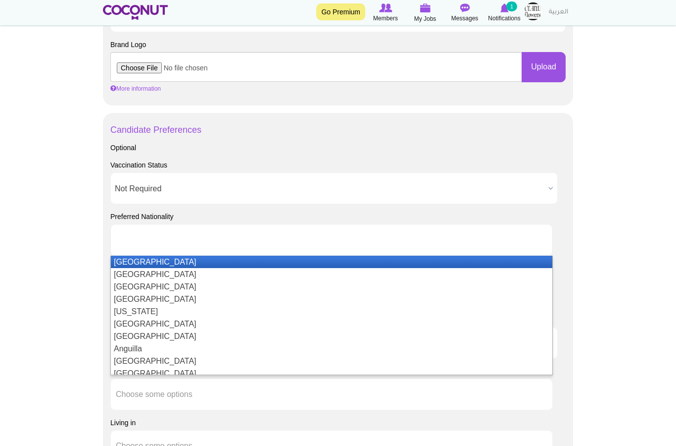
click at [176, 230] on li at bounding box center [161, 239] width 90 height 21
click at [69, 240] on body "Toggle navigation Go Premium Members My Jobs Post a Job Messages Notifications …" at bounding box center [338, 107] width 676 height 1367
type input "Choose some options"
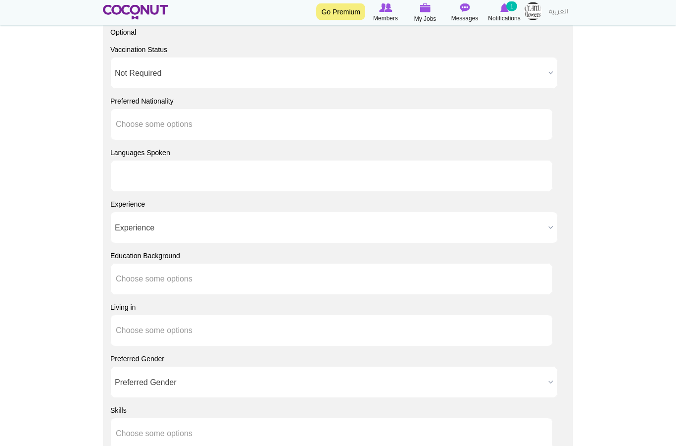
click at [191, 177] on input "text" at bounding box center [161, 176] width 90 height 9
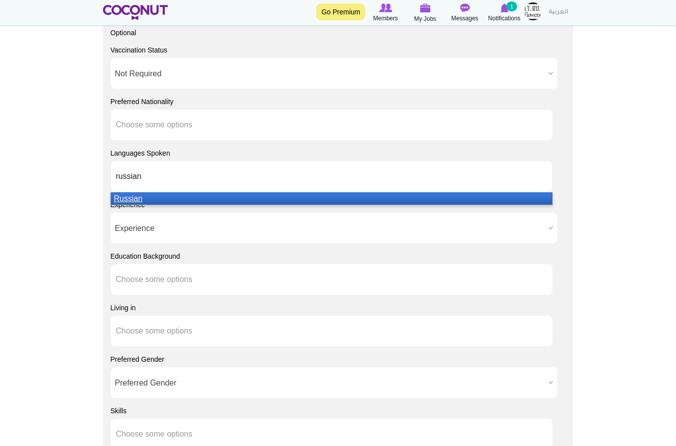
type input "Choose some options"
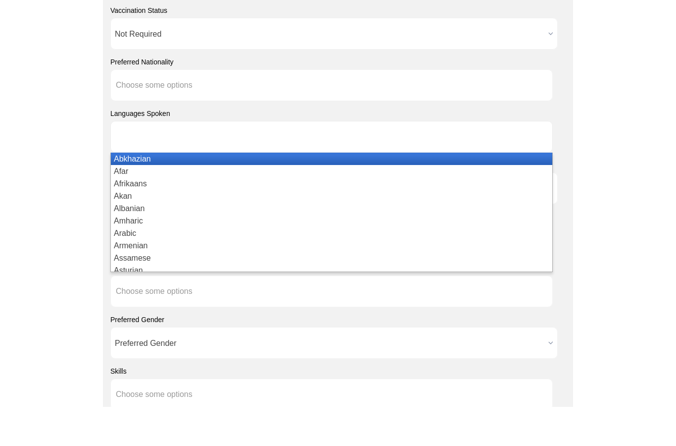
click at [176, 172] on input "text" at bounding box center [161, 176] width 90 height 9
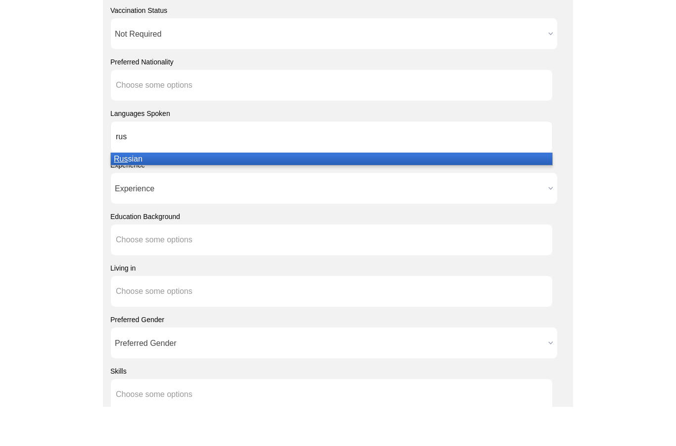
type input "rus"
click at [141, 192] on li "Rus sian" at bounding box center [332, 198] width 442 height 12
type input "Engli"
click at [119, 194] on em "Engli" at bounding box center [123, 198] width 18 height 8
type input "Spani"
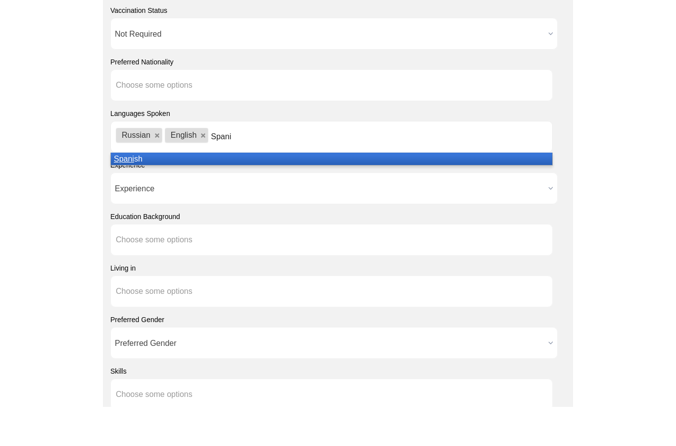
drag, startPoint x: 119, startPoint y: 158, endPoint x: 0, endPoint y: -731, distance: 896.8
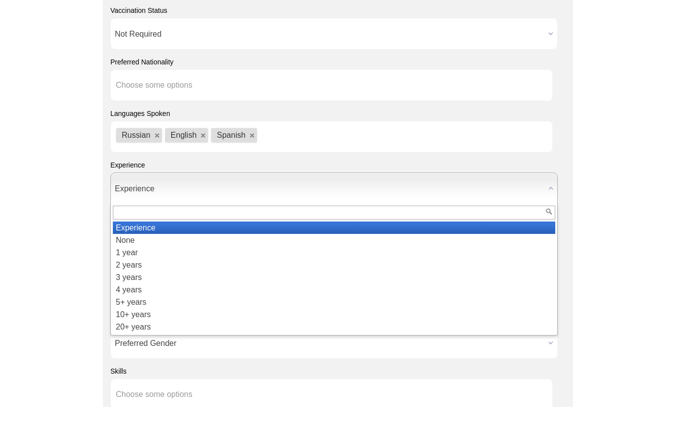
click at [166, 212] on span "Experience" at bounding box center [330, 228] width 430 height 32
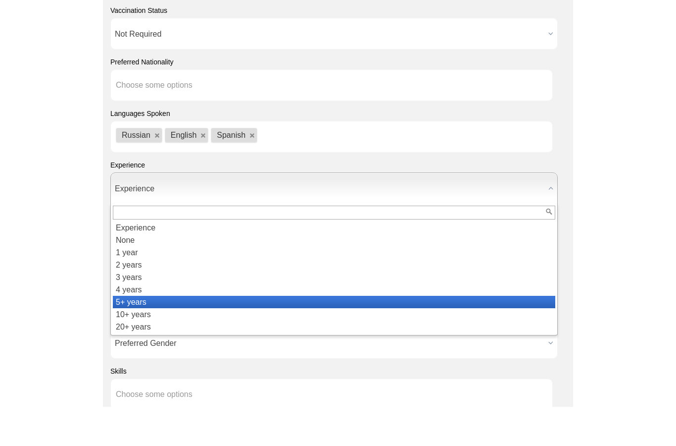
click at [144, 335] on li "5+ years" at bounding box center [334, 341] width 443 height 12
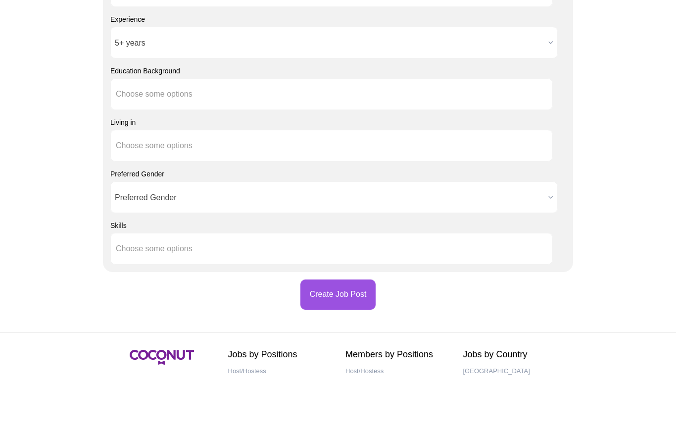
scroll to position [918, 0]
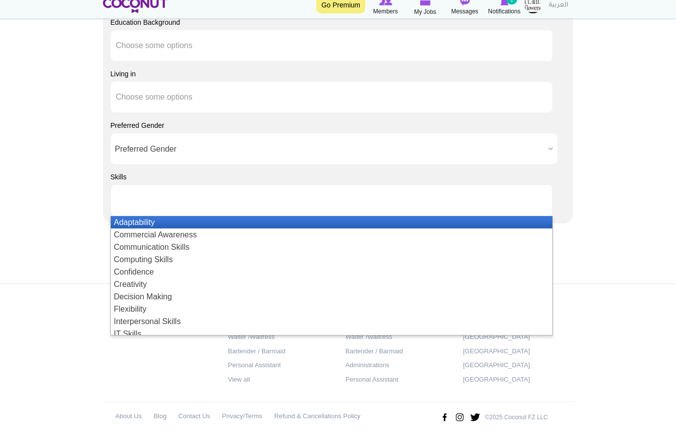
click at [177, 197] on li at bounding box center [161, 207] width 90 height 21
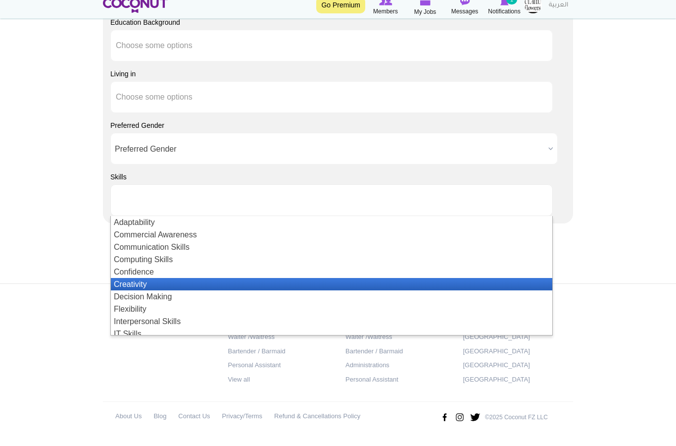
click at [154, 285] on li "Creativity" at bounding box center [332, 291] width 442 height 12
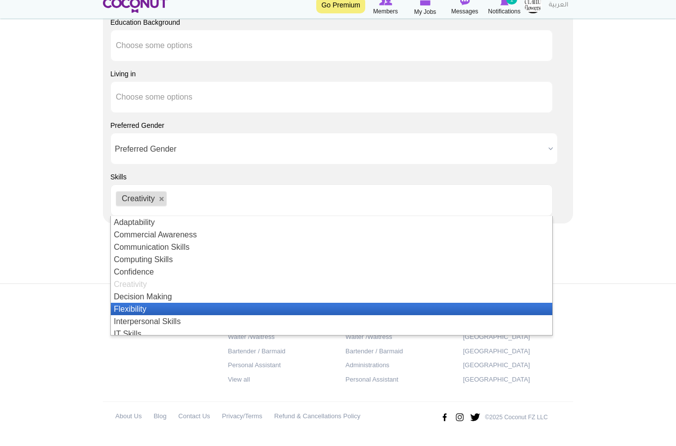
click at [153, 309] on li "Flexibility" at bounding box center [332, 315] width 442 height 12
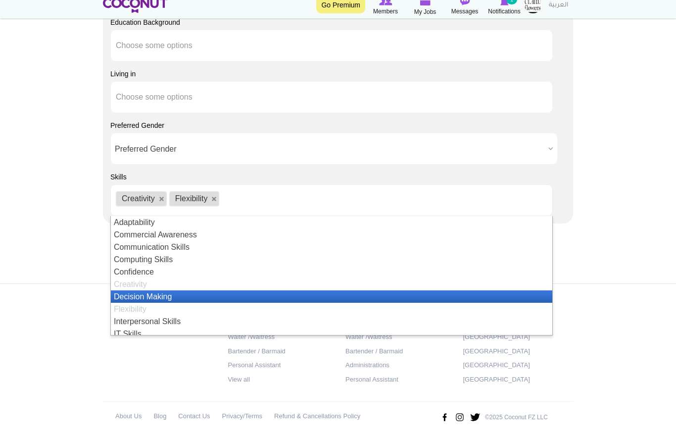
scroll to position [5, 0]
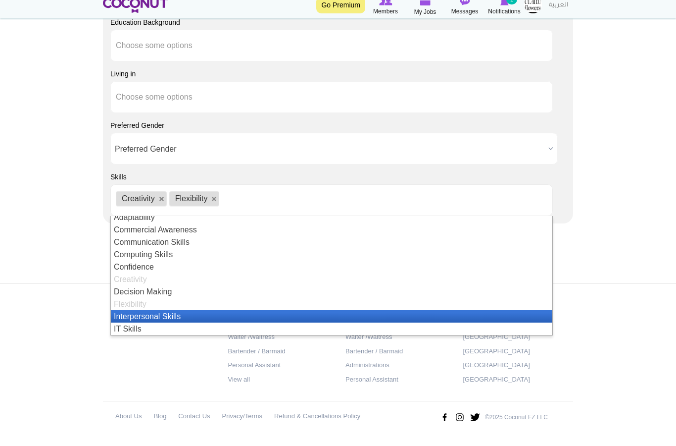
click at [166, 318] on li "Interpersonal Skills" at bounding box center [332, 323] width 442 height 12
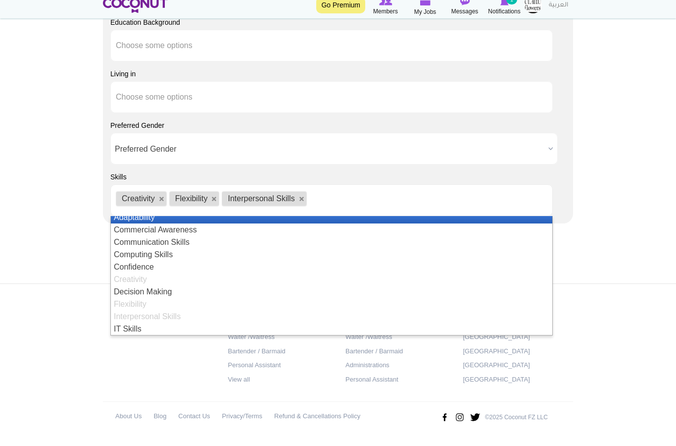
scroll to position [0, 0]
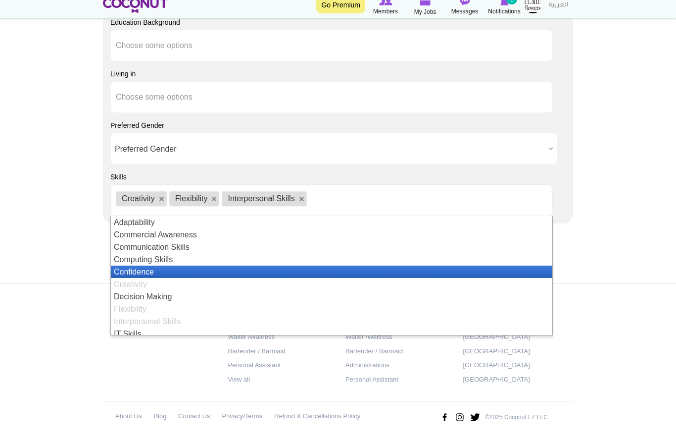
click at [163, 272] on li "Confidence" at bounding box center [332, 278] width 442 height 12
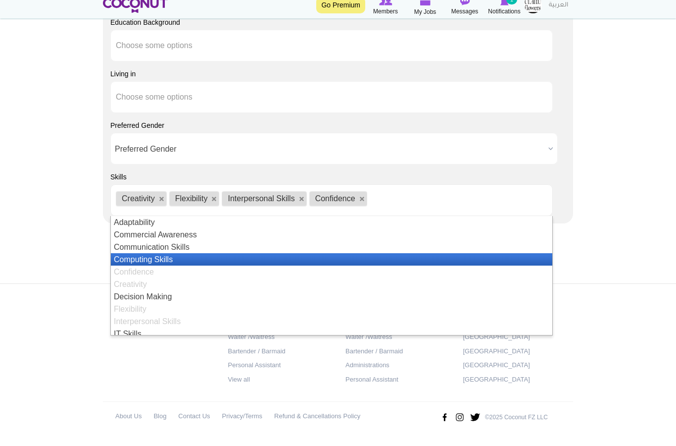
click at [191, 260] on li "Computing Skills" at bounding box center [332, 266] width 442 height 12
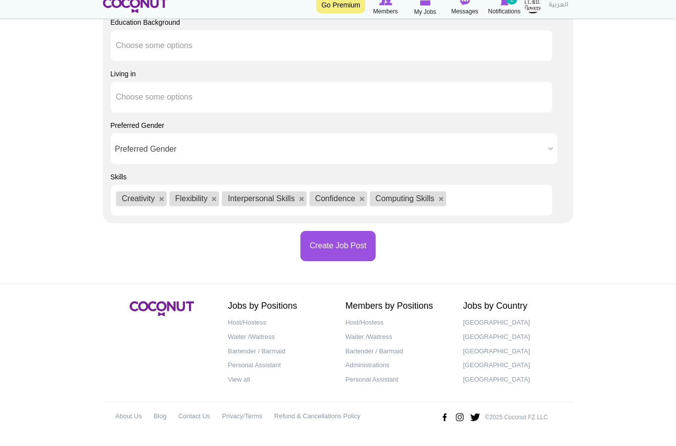
scroll to position [878, 0]
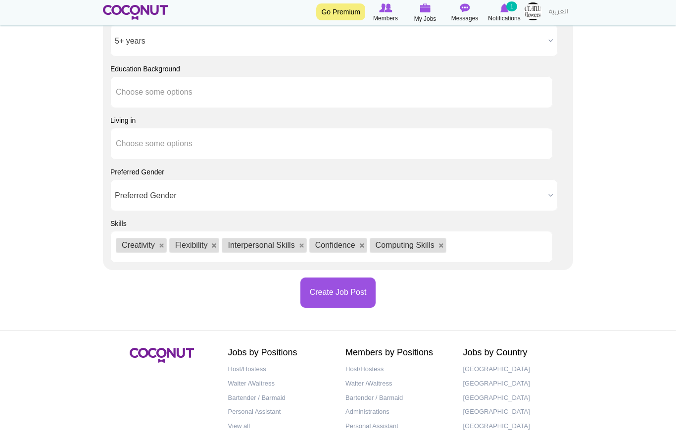
click at [498, 248] on ul "Creativity Flexibility Interpersonal Skills Confidence Computing Skills" at bounding box center [331, 247] width 443 height 32
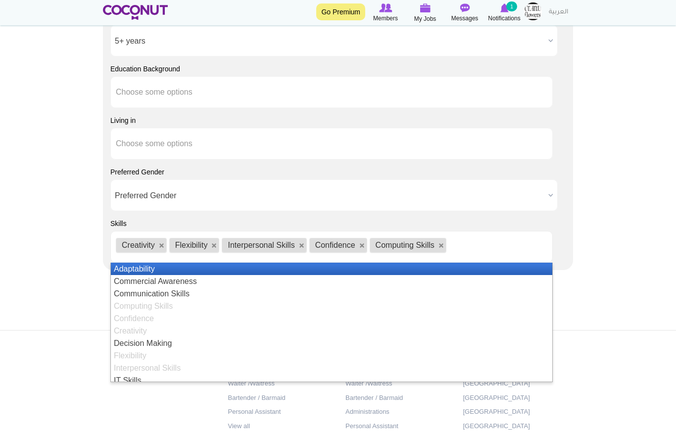
click at [184, 265] on li "Adaptability" at bounding box center [332, 268] width 442 height 12
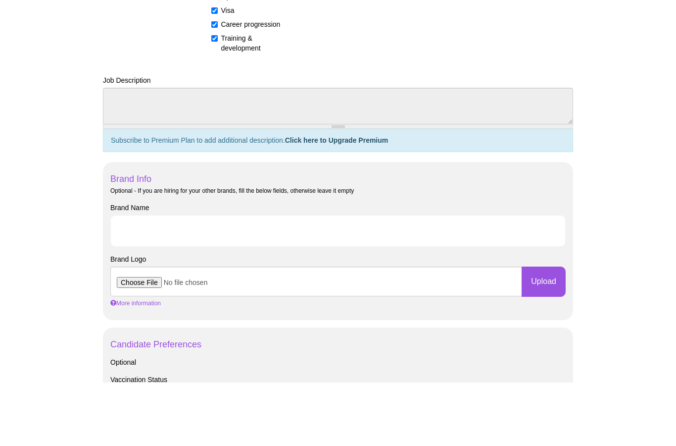
scroll to position [361, 0]
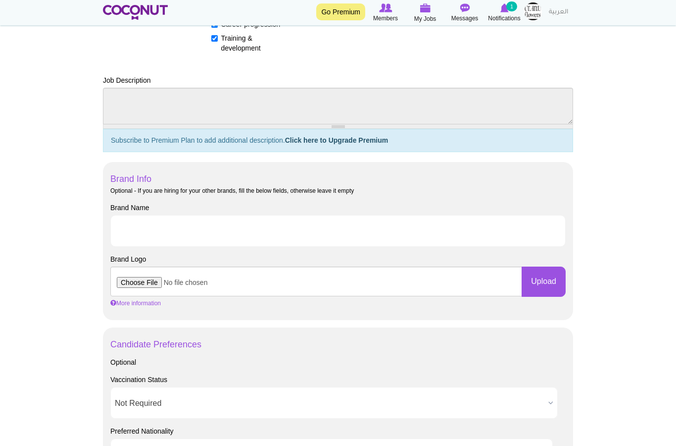
click at [338, 125] on div at bounding box center [338, 126] width 470 height 4
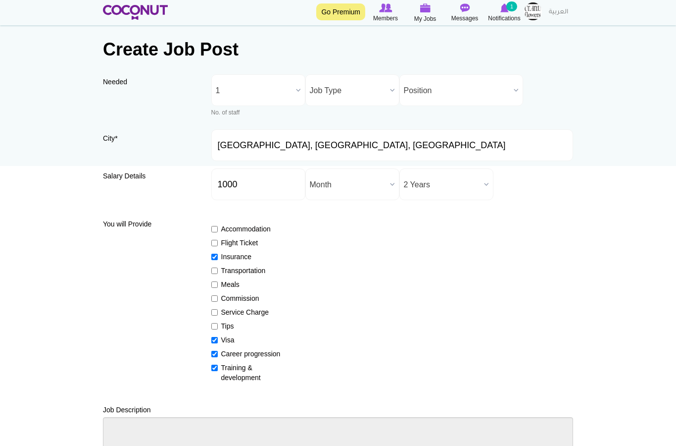
scroll to position [0, 0]
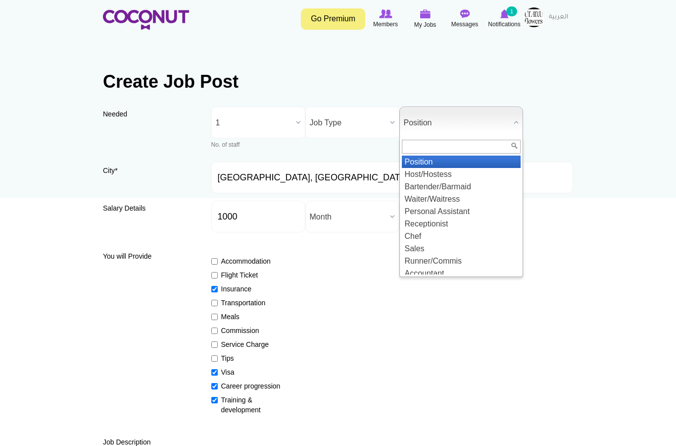
click at [425, 109] on span "Position" at bounding box center [457, 123] width 106 height 32
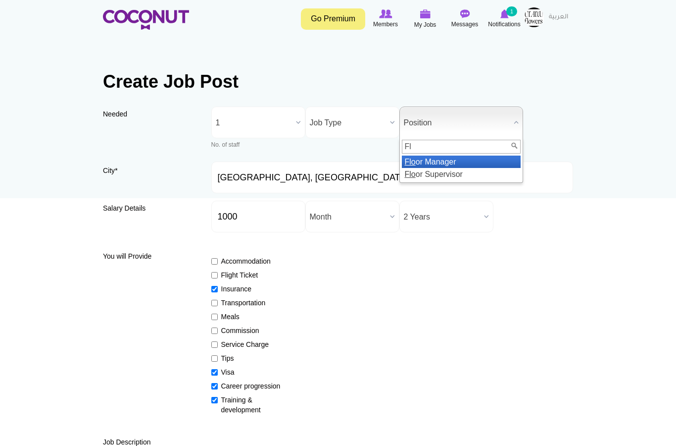
type input "F"
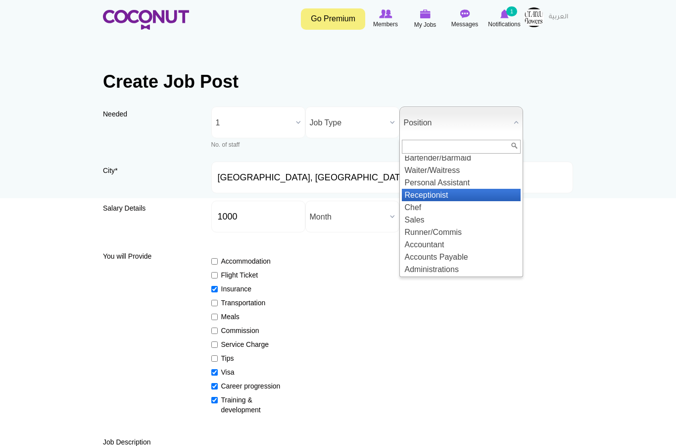
scroll to position [102, 0]
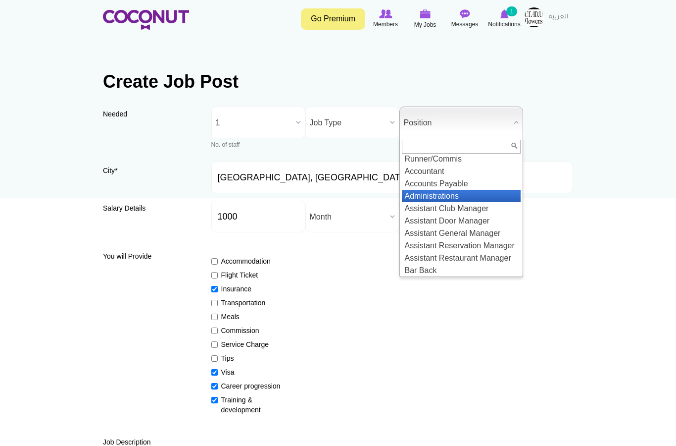
click at [462, 196] on li "Administrations" at bounding box center [461, 196] width 119 height 12
click at [452, 109] on span "Administrations" at bounding box center [457, 123] width 106 height 32
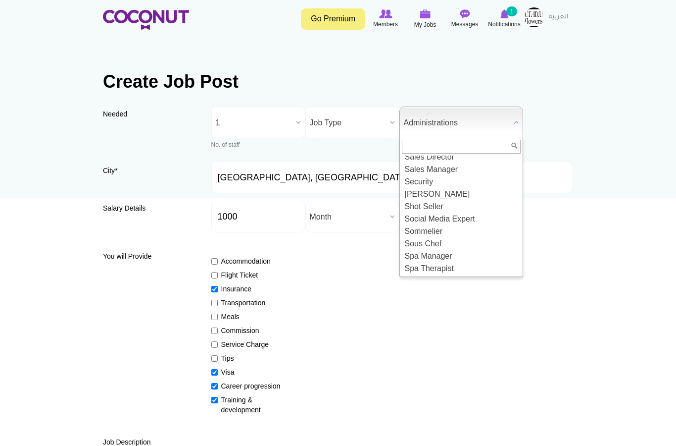
scroll to position [1132, 0]
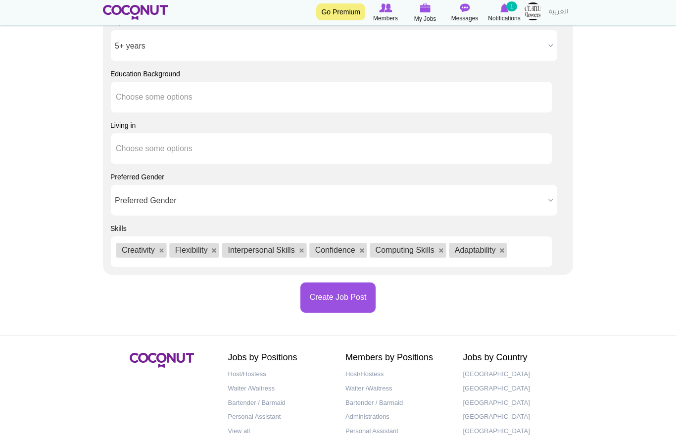
scroll to position [878, 0]
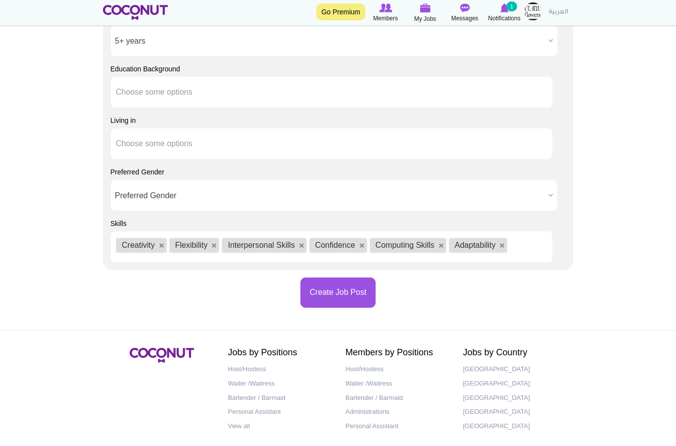
click at [347, 277] on button "Create Job Post" at bounding box center [339, 292] width 76 height 30
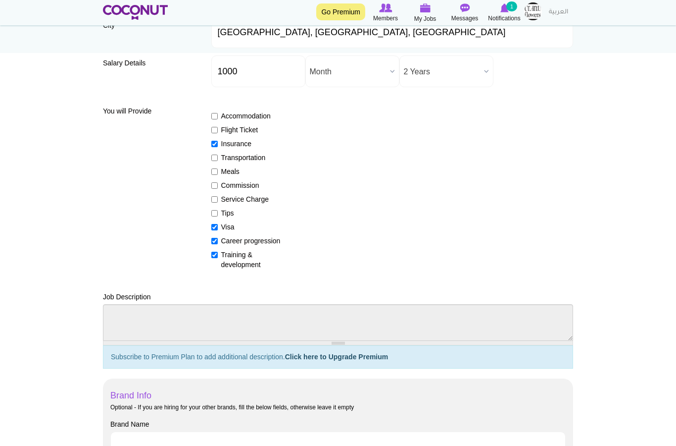
scroll to position [41, 0]
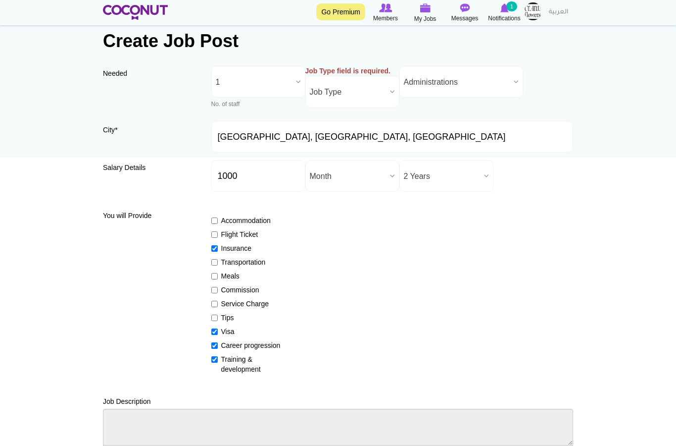
click at [360, 75] on label "Job Type field is required." at bounding box center [353, 71] width 94 height 10
click at [0, 0] on select "Job Type Part Time / Full Time Full Time Part Time" at bounding box center [0, 0] width 0 height 0
click at [354, 91] on span "Job Type" at bounding box center [348, 92] width 76 height 32
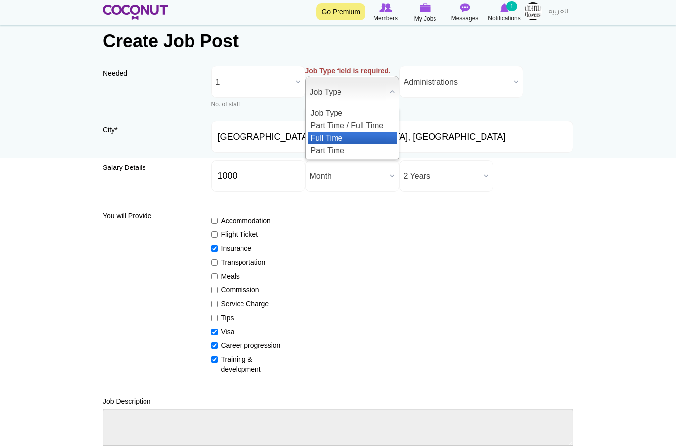
click at [346, 137] on li "Full Time" at bounding box center [352, 138] width 89 height 12
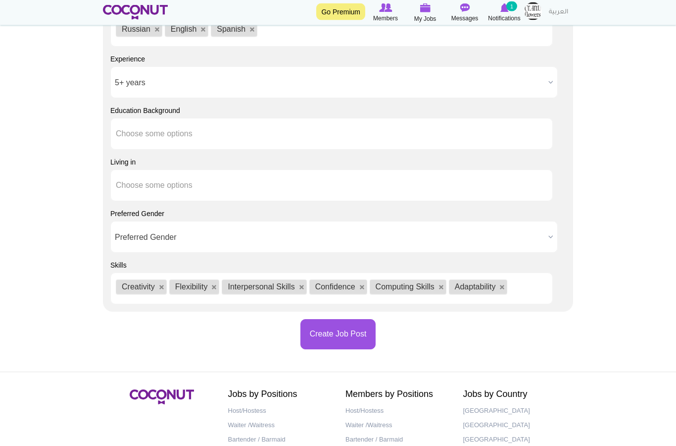
scroll to position [878, 0]
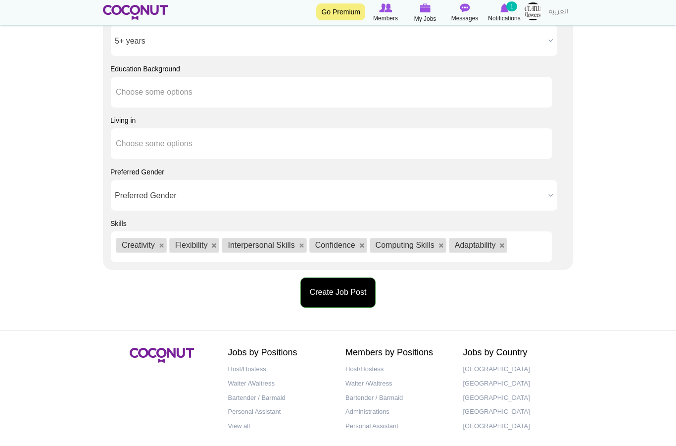
click at [346, 301] on button "Create Job Post" at bounding box center [339, 292] width 76 height 30
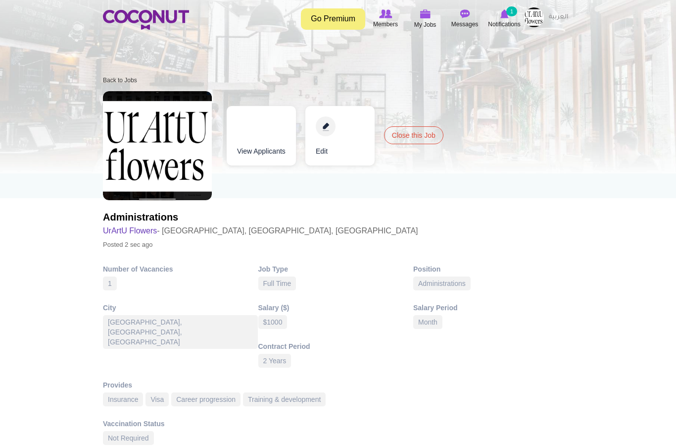
click at [253, 231] on h3 "UrArtU Flowers - [GEOGRAPHIC_DATA], [GEOGRAPHIC_DATA], [GEOGRAPHIC_DATA]" at bounding box center [260, 231] width 315 height 14
click at [330, 143] on link "Edit" at bounding box center [340, 135] width 69 height 59
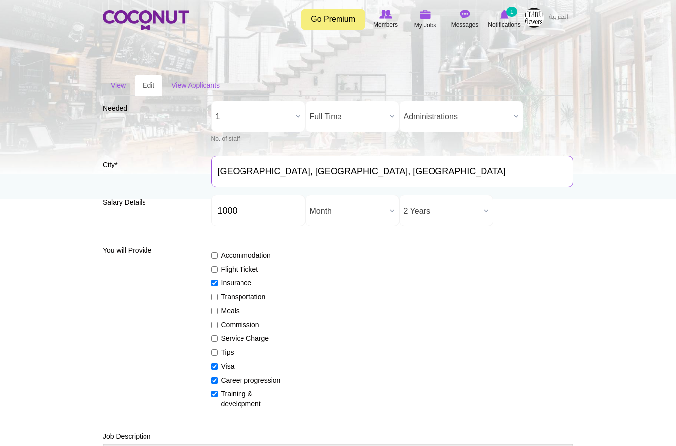
click at [330, 173] on input "Dubai, Uttar Pradesh, India" at bounding box center [392, 171] width 362 height 32
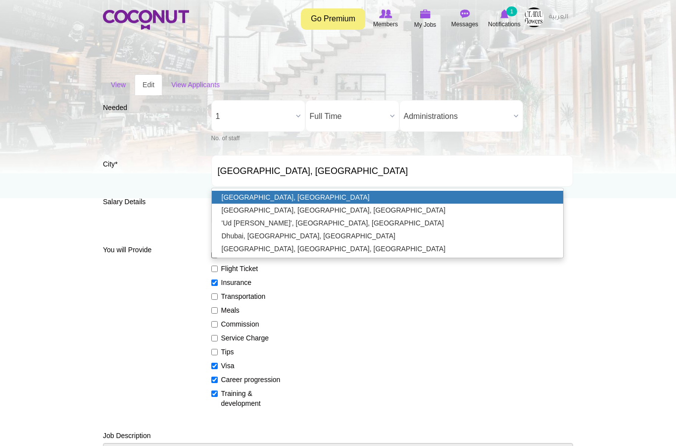
type input "[GEOGRAPHIC_DATA], [GEOGRAPHIC_DATA]"
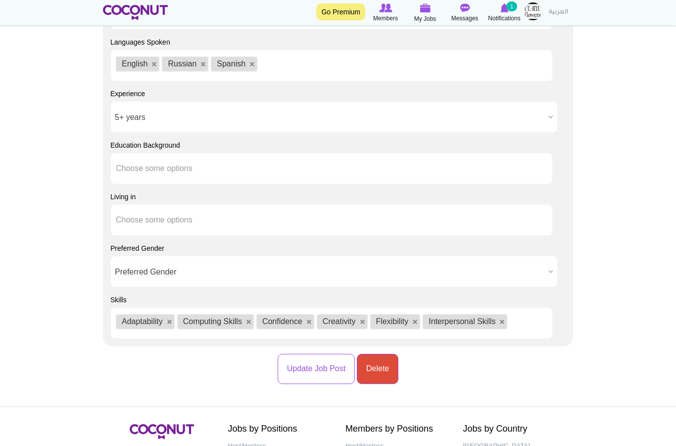
scroll to position [835, 0]
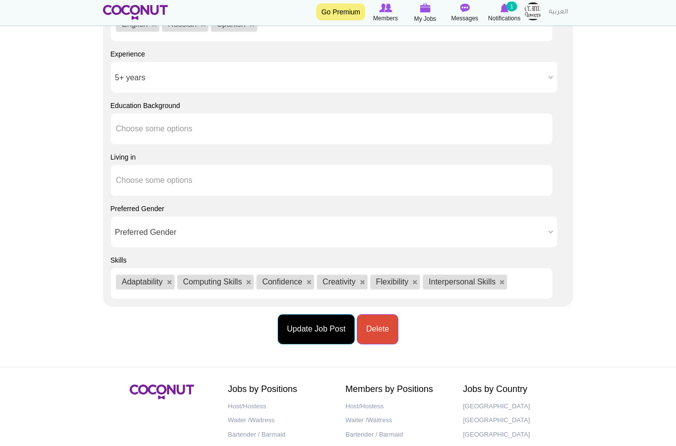
click at [324, 336] on button "Update Job Post" at bounding box center [316, 329] width 77 height 30
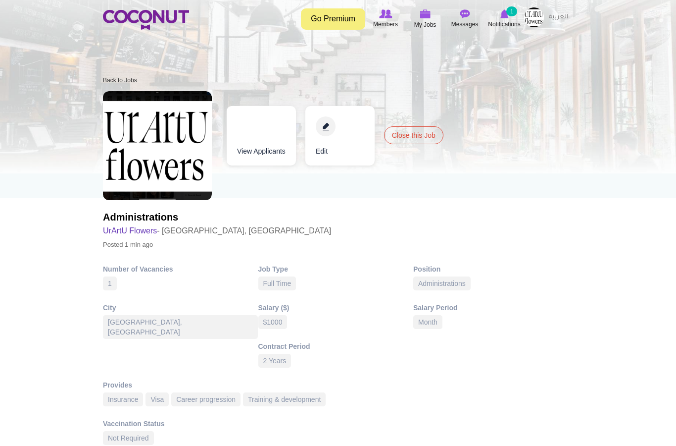
click at [271, 35] on div "Toggle navigation Go Premium Members My Jobs Post a Job Messages Notifications …" at bounding box center [338, 18] width 676 height 37
